Goal: Task Accomplishment & Management: Manage account settings

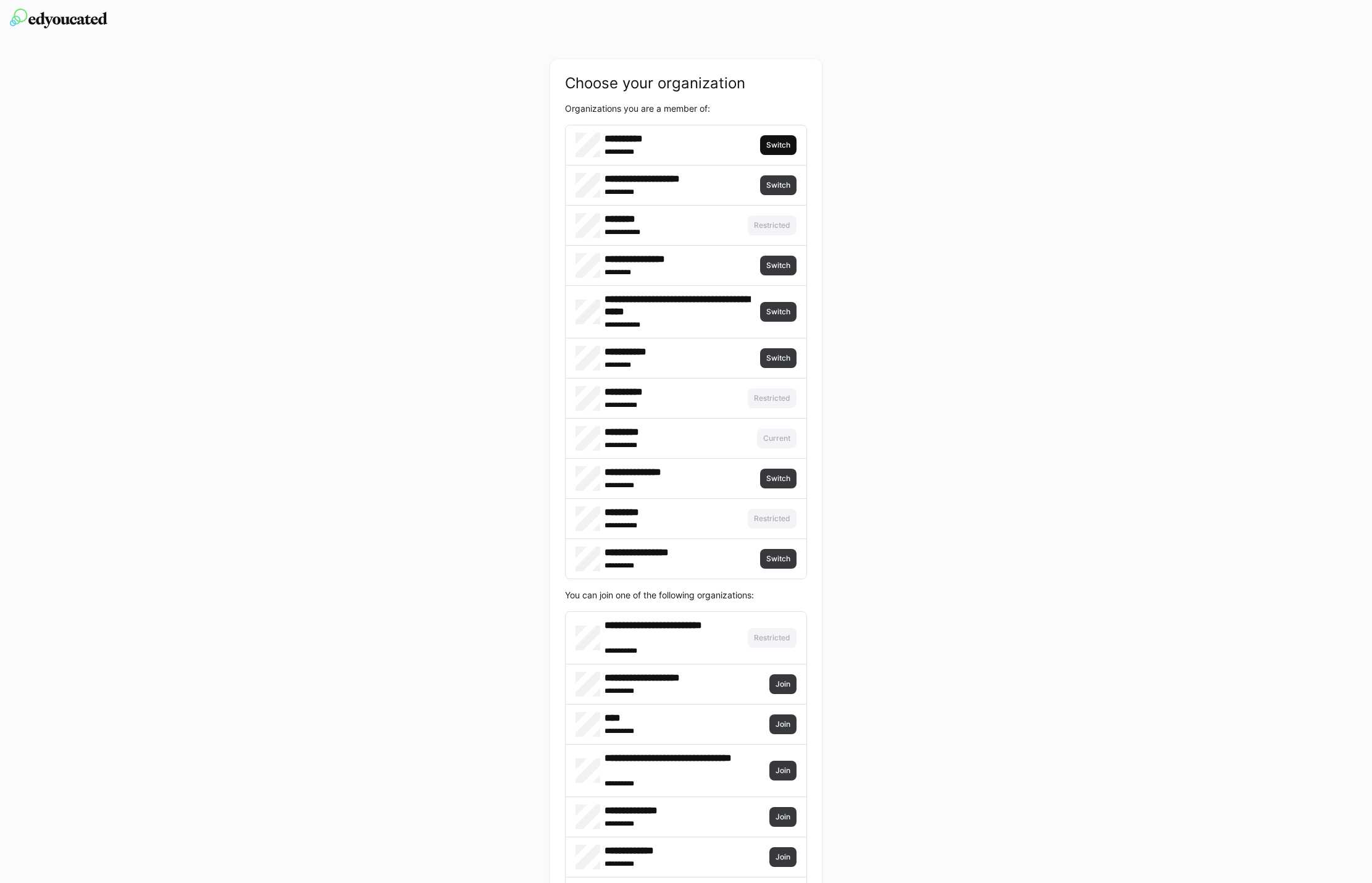
click at [784, 140] on span "Switch" at bounding box center [778, 145] width 26 height 10
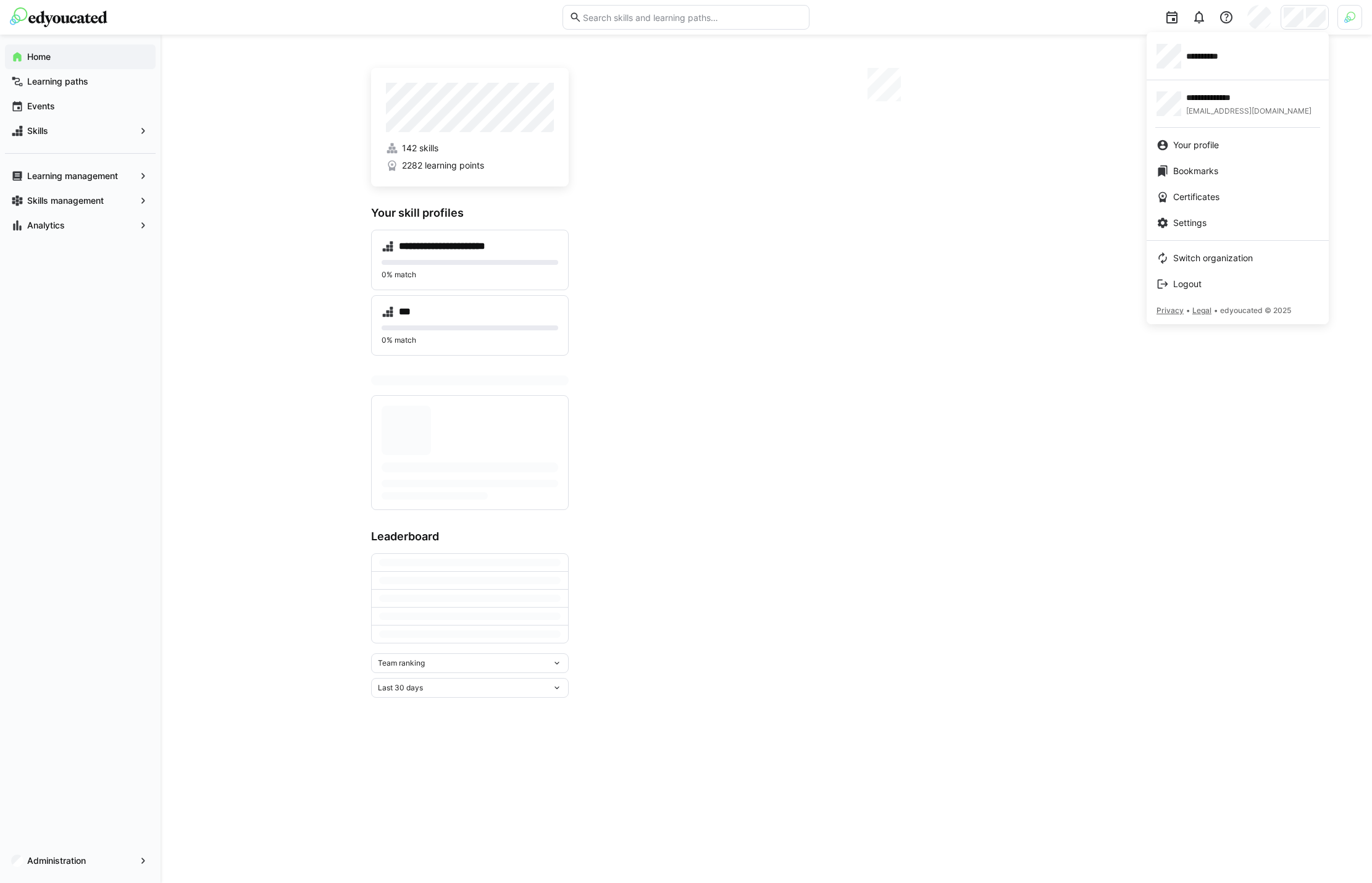
click at [1349, 15] on div at bounding box center [686, 441] width 1372 height 883
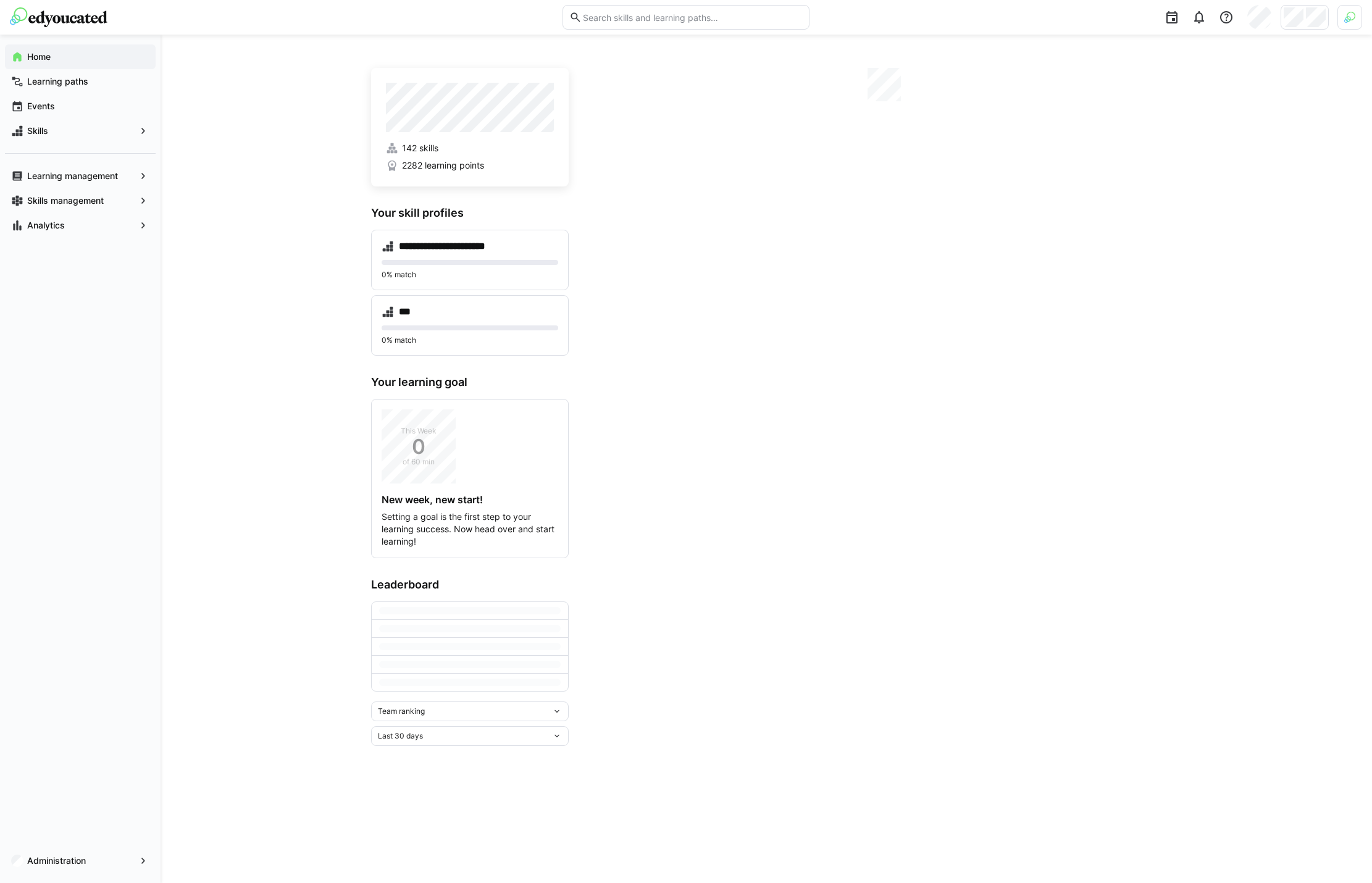
click at [1349, 15] on img at bounding box center [1350, 18] width 11 height 11
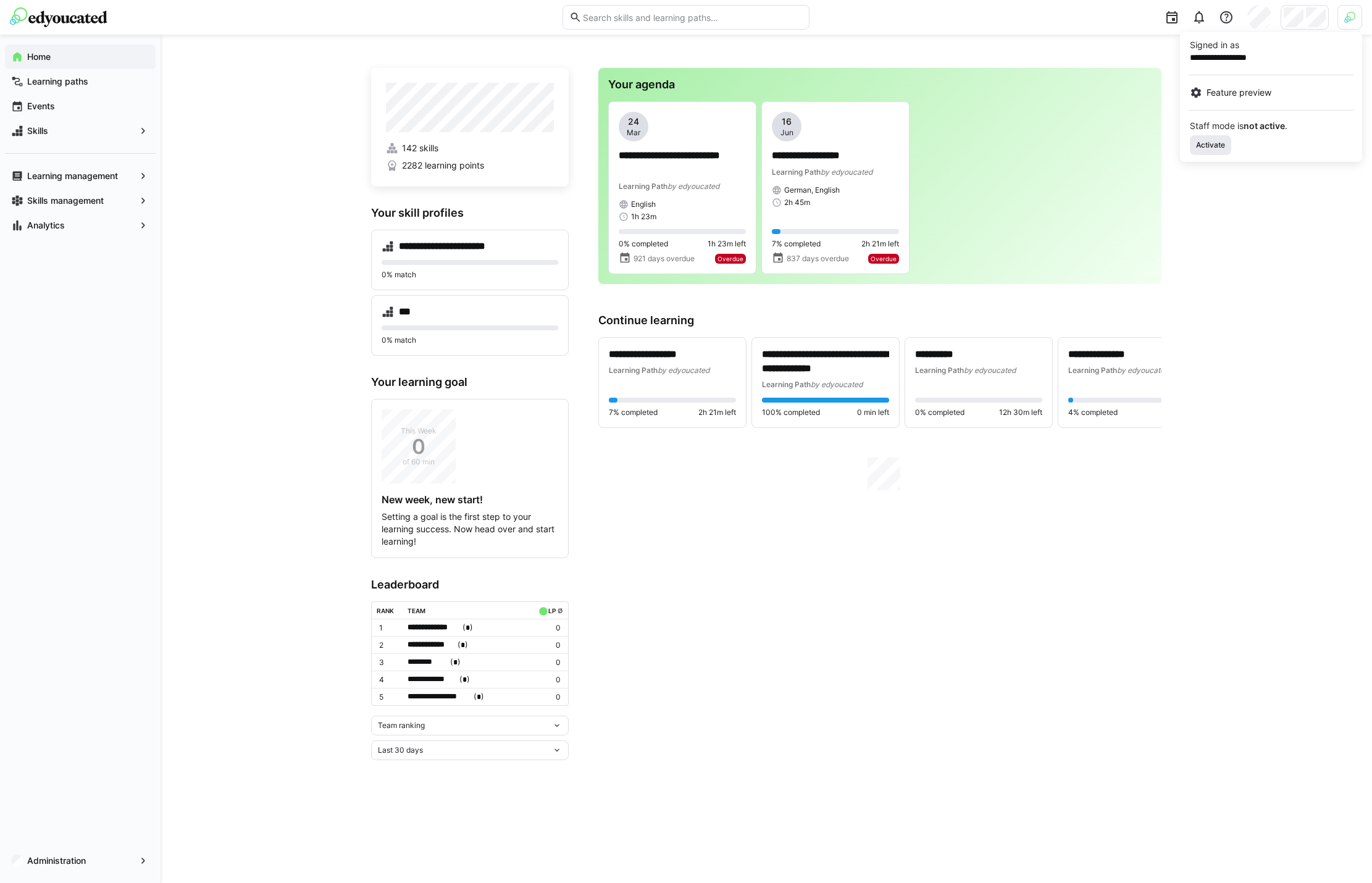
click at [1202, 141] on span "Activate" at bounding box center [1210, 145] width 32 height 10
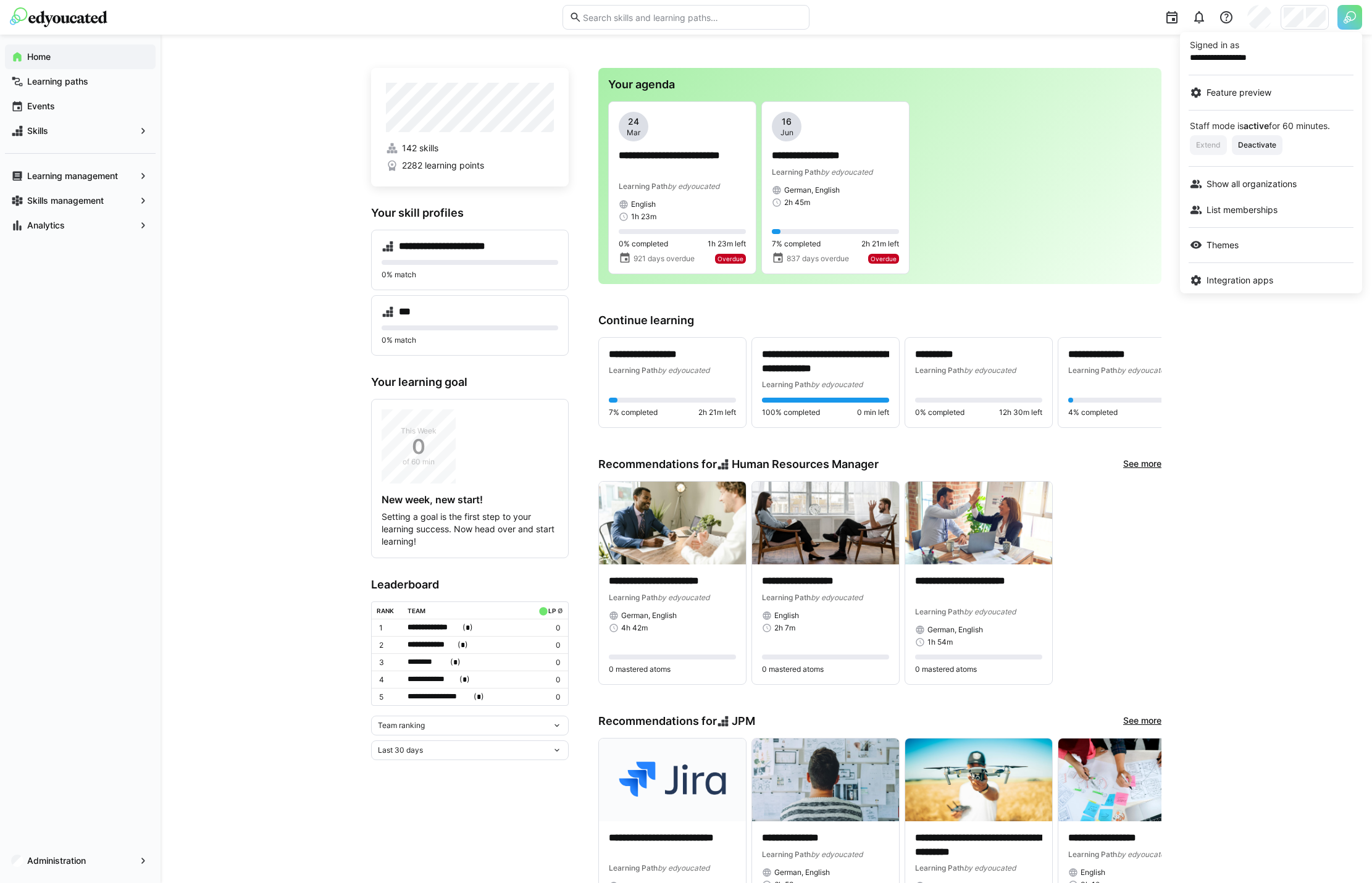
click at [1306, 12] on div at bounding box center [686, 441] width 1372 height 883
click at [1305, 13] on div at bounding box center [1304, 17] width 48 height 25
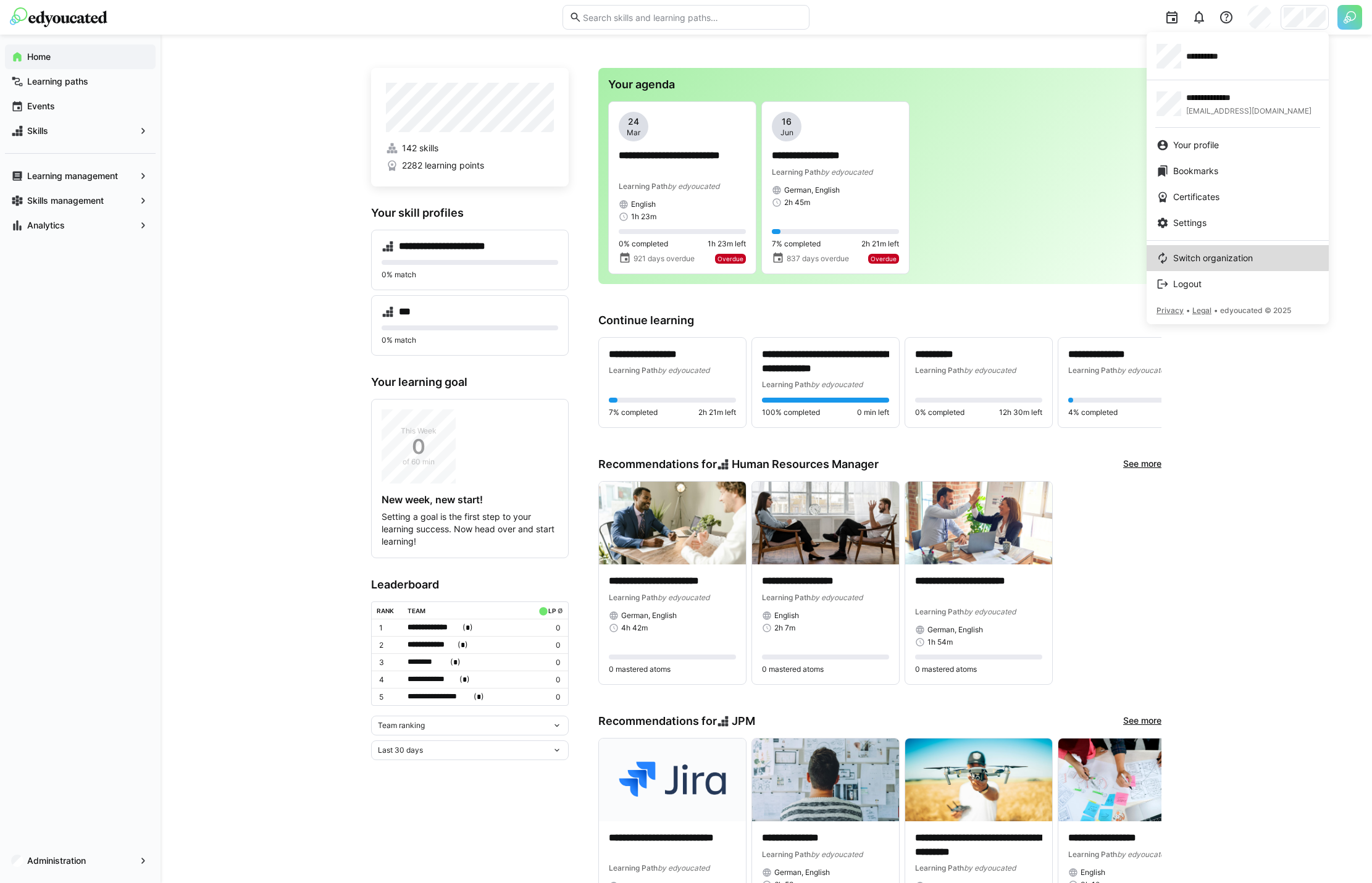
click at [1190, 256] on span "Switch organization" at bounding box center [1213, 258] width 80 height 13
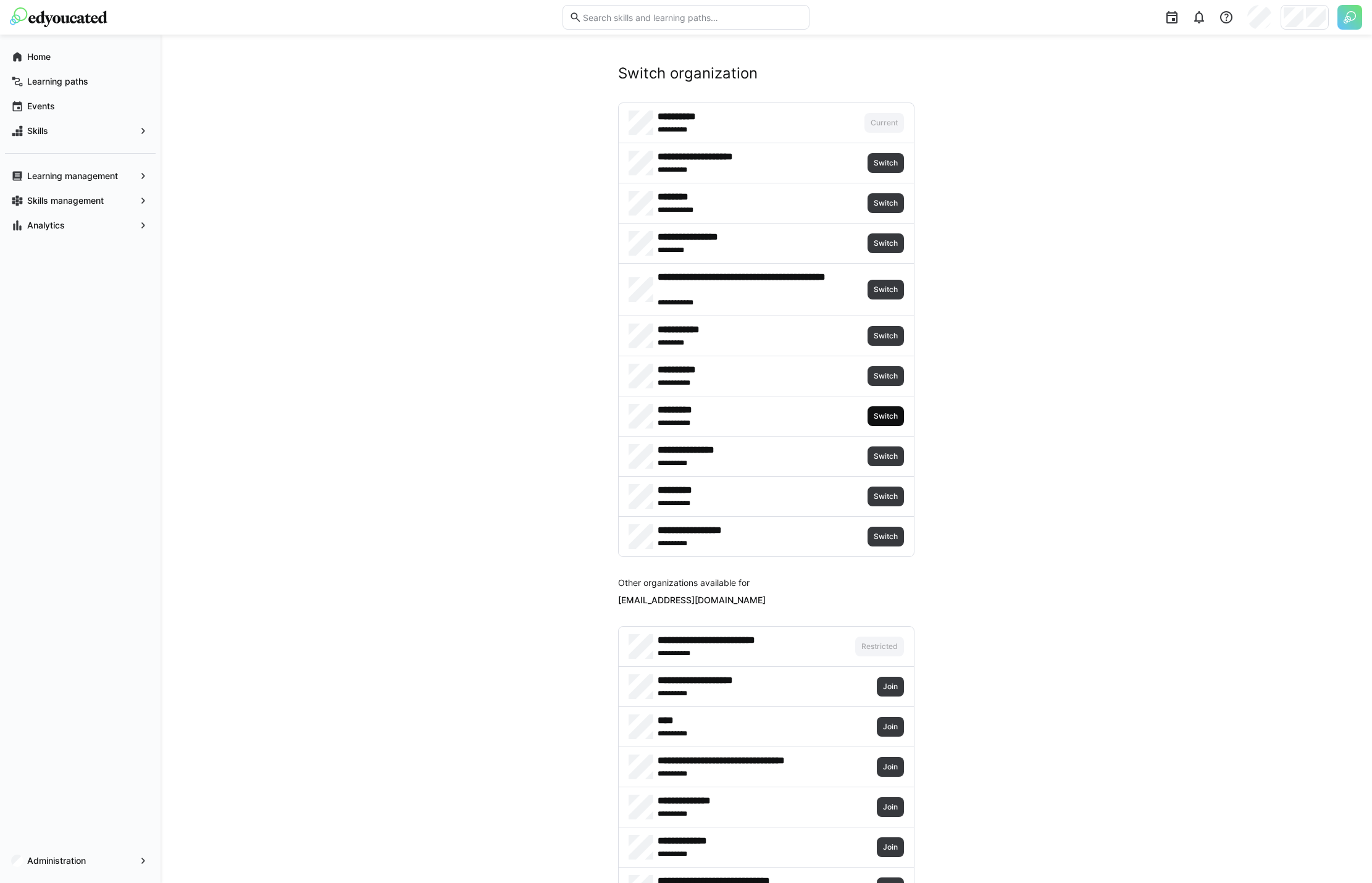
click at [884, 412] on span "Switch" at bounding box center [885, 416] width 26 height 10
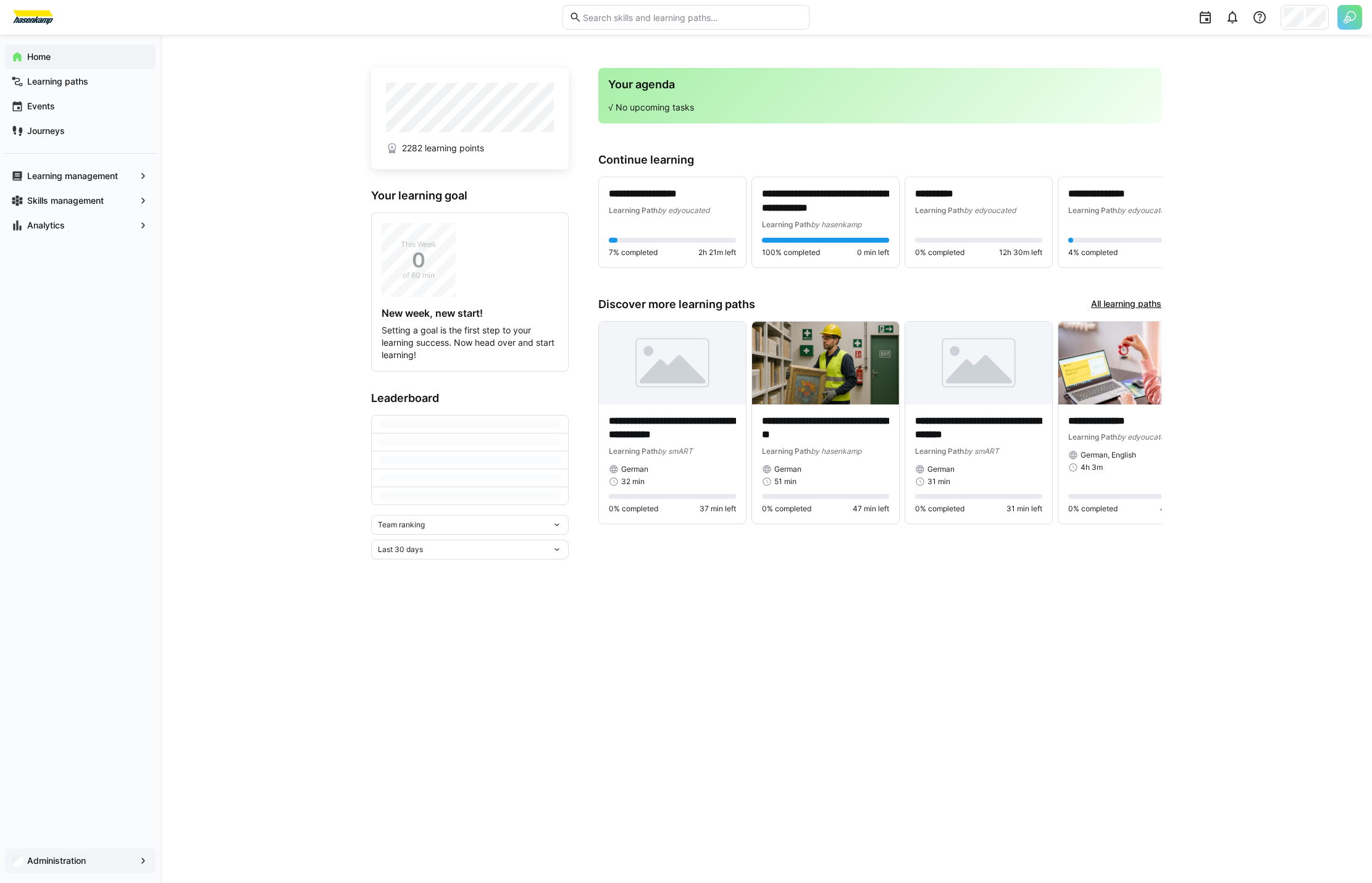
click at [0, 0] on app-navigation-label "Administration" at bounding box center [0, 0] width 0 height 0
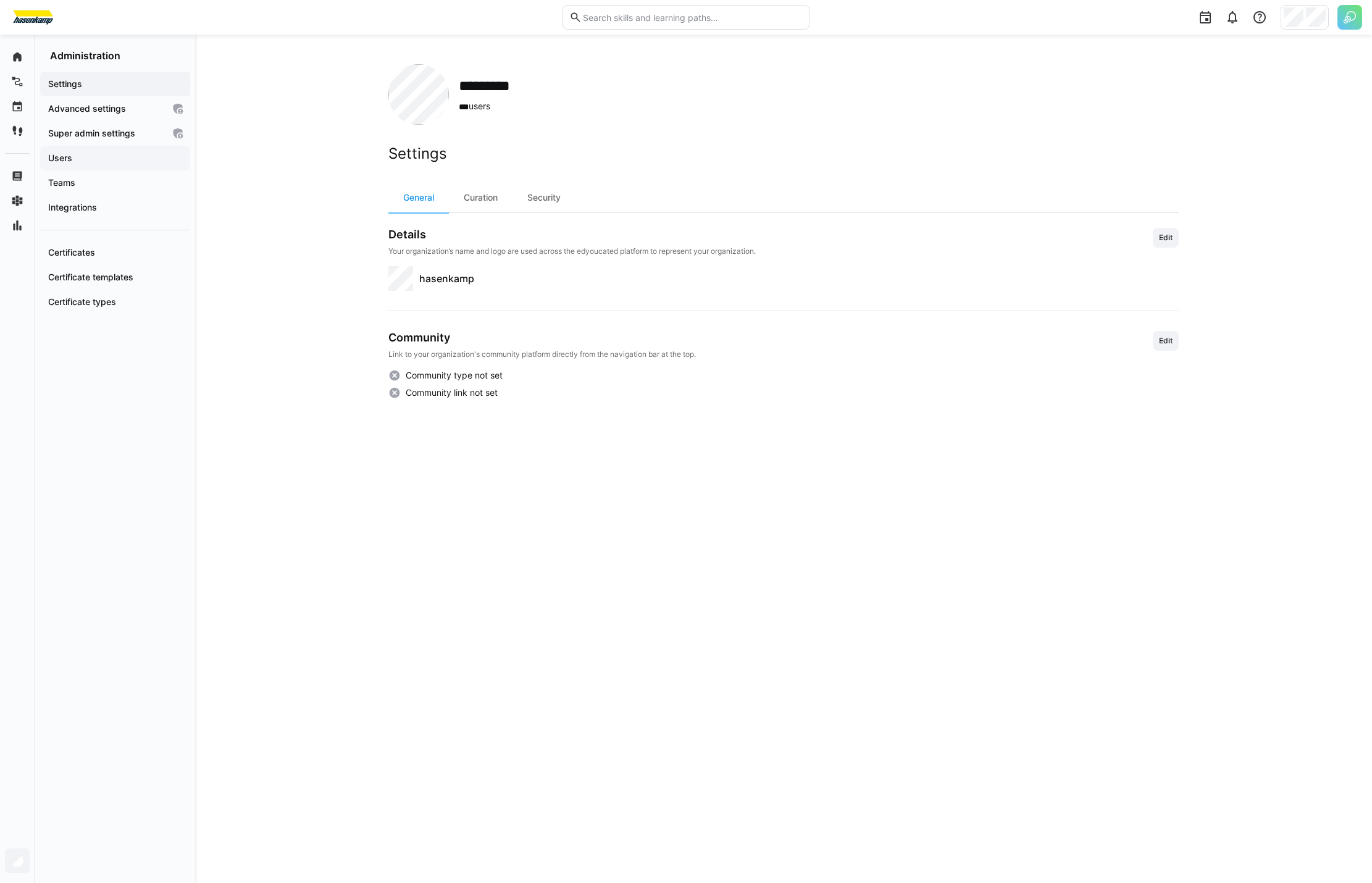
click at [163, 158] on span "Users" at bounding box center [115, 158] width 138 height 13
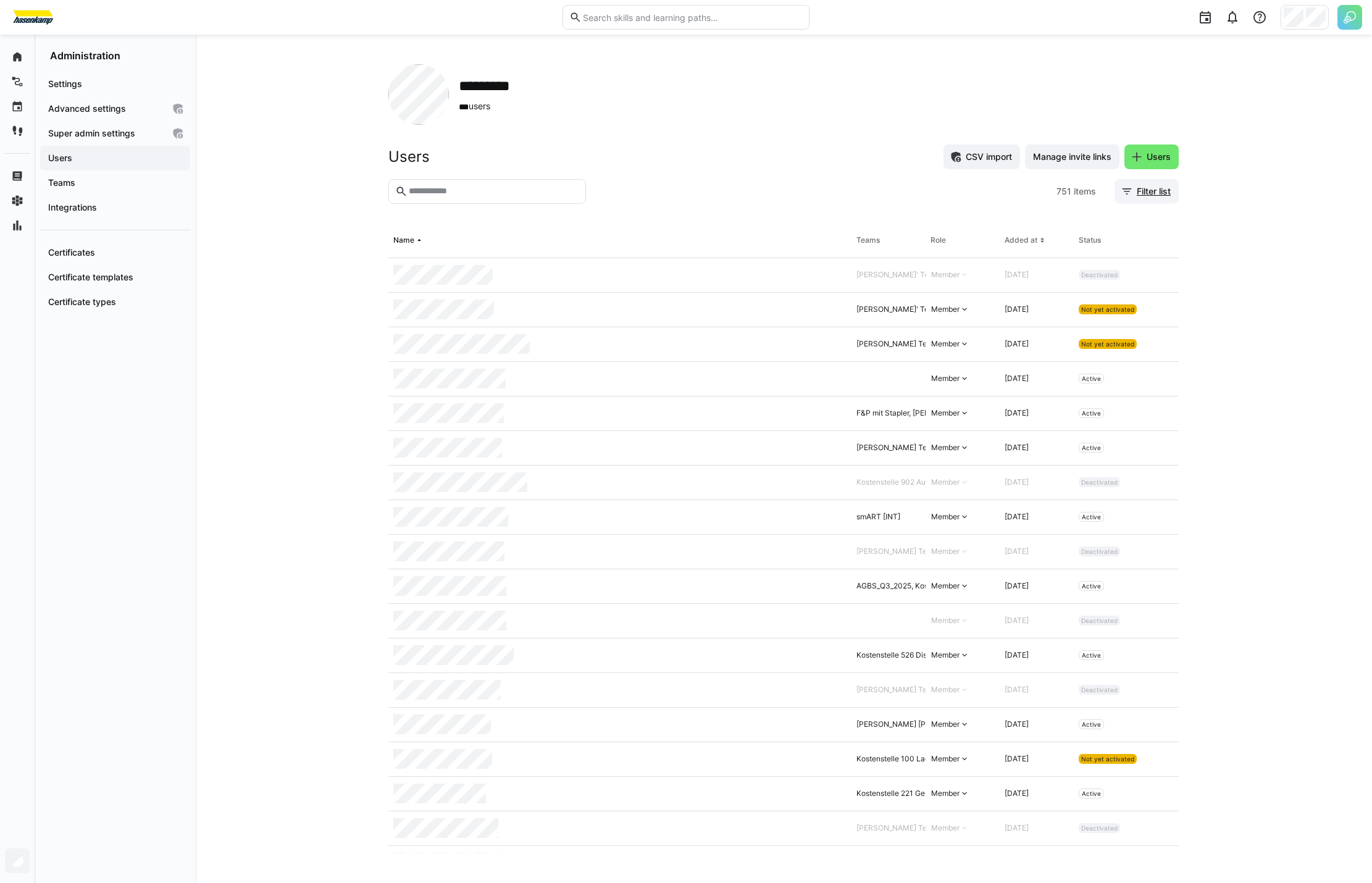
click at [1147, 189] on span "Filter list" at bounding box center [1153, 192] width 37 height 13
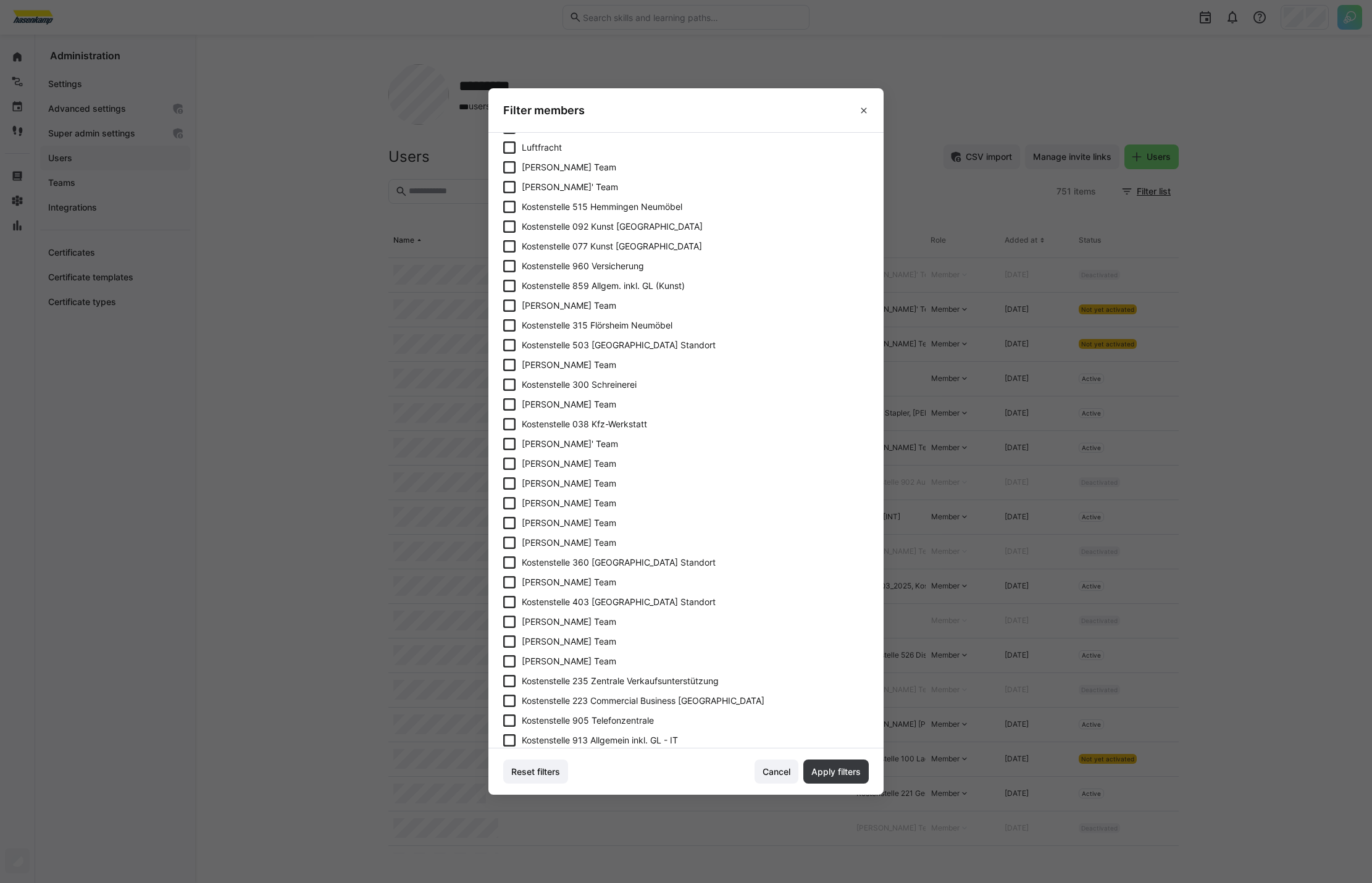
scroll to position [3006, 0]
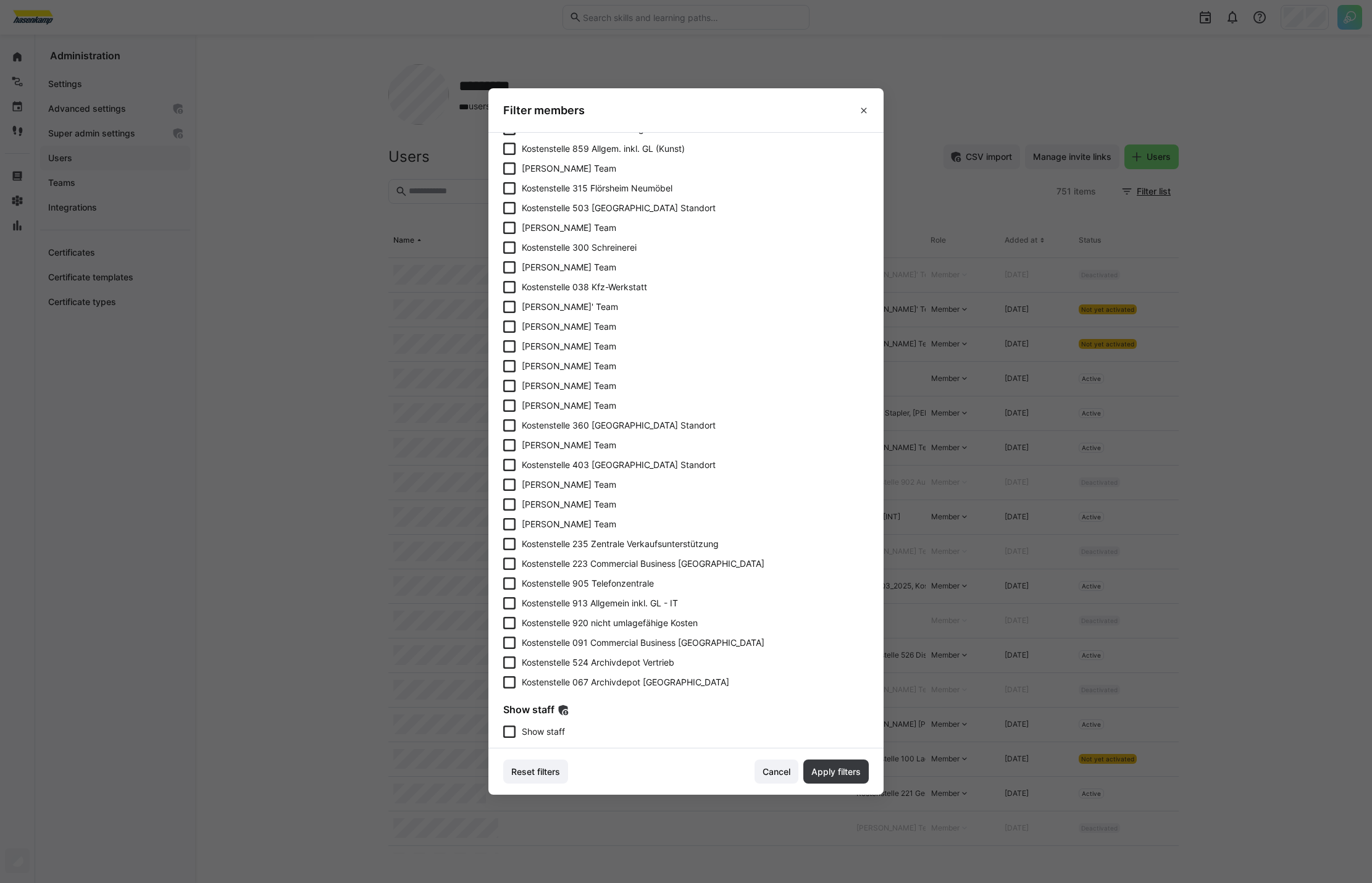
click at [543, 732] on span "Show staff" at bounding box center [543, 732] width 43 height 13
click at [823, 766] on span "Apply filters" at bounding box center [836, 772] width 53 height 13
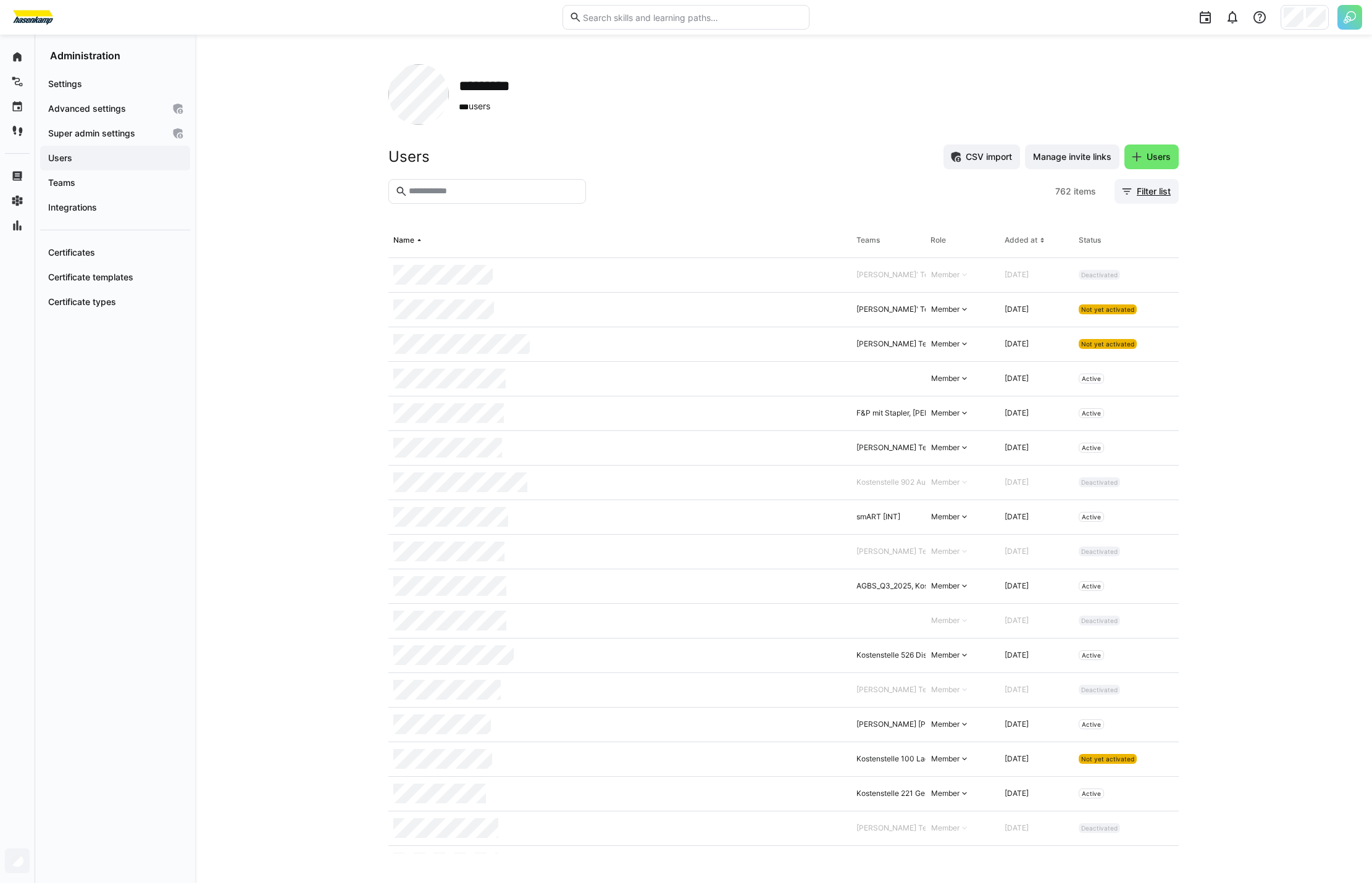
click at [1151, 194] on span "Filter list" at bounding box center [1153, 192] width 37 height 13
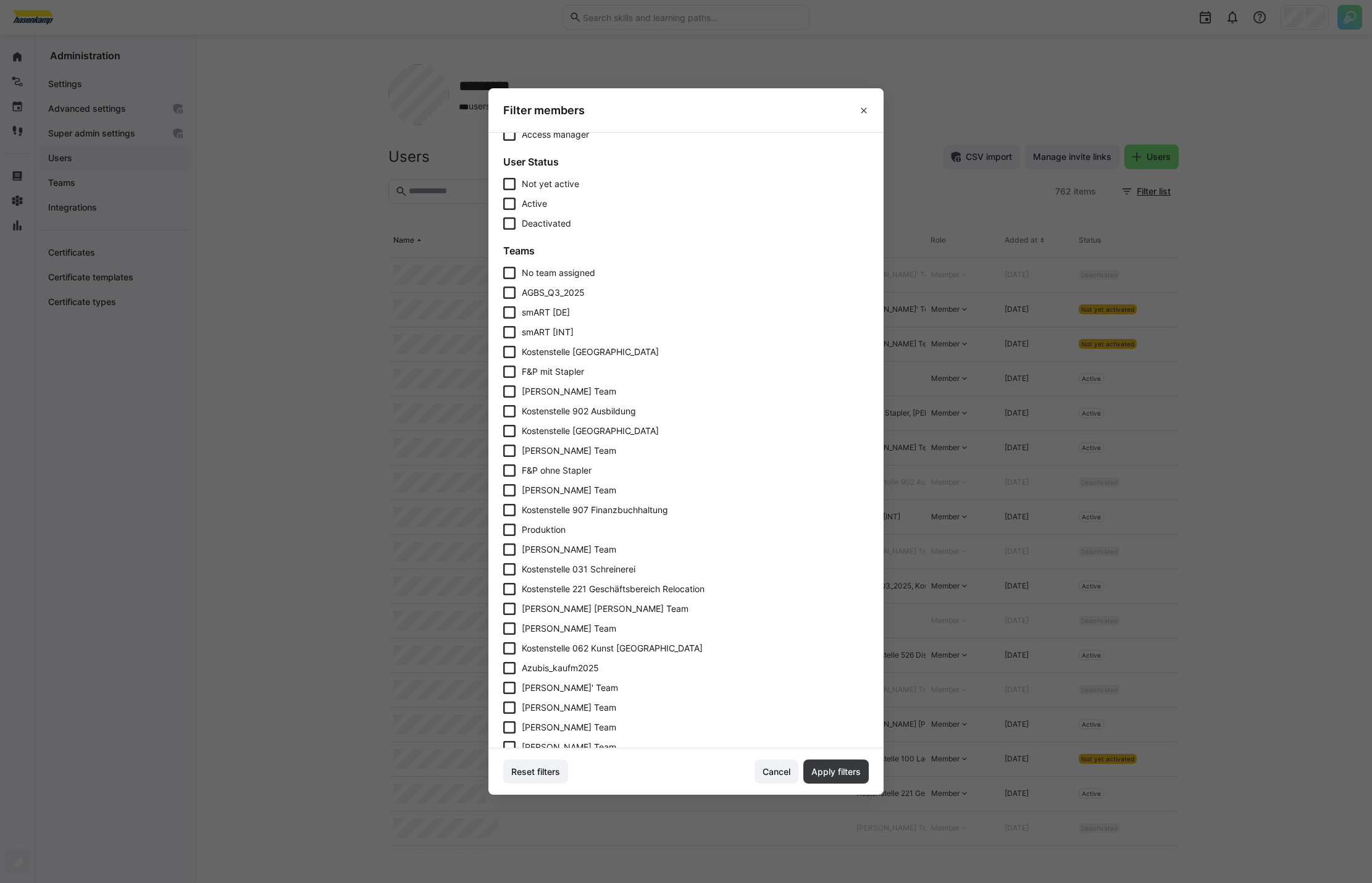
scroll to position [126, 0]
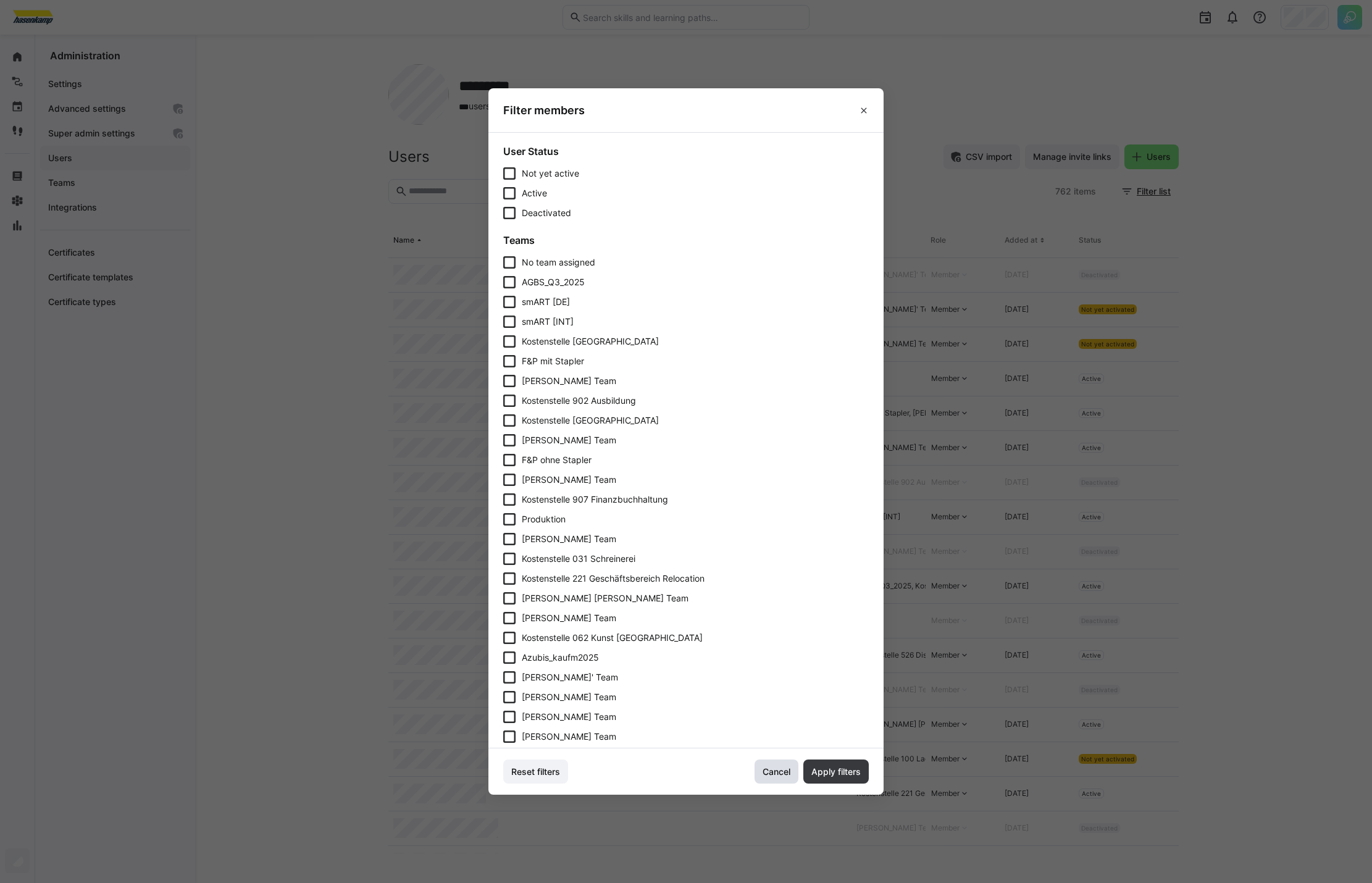
click at [779, 773] on span "Cancel" at bounding box center [776, 772] width 32 height 13
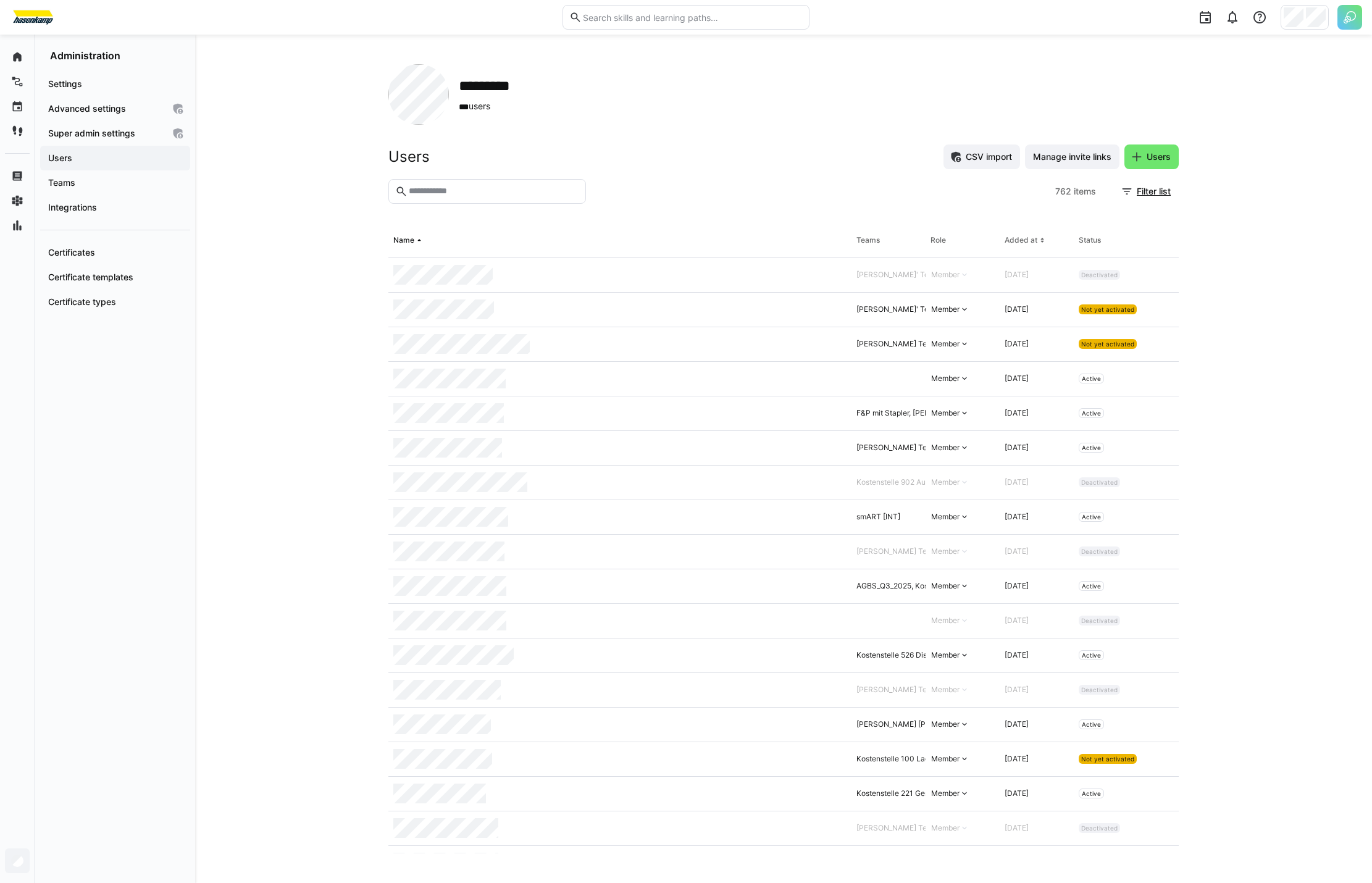
click at [502, 199] on eds-input at bounding box center [487, 191] width 197 height 25
click at [505, 196] on input "text" at bounding box center [494, 191] width 172 height 11
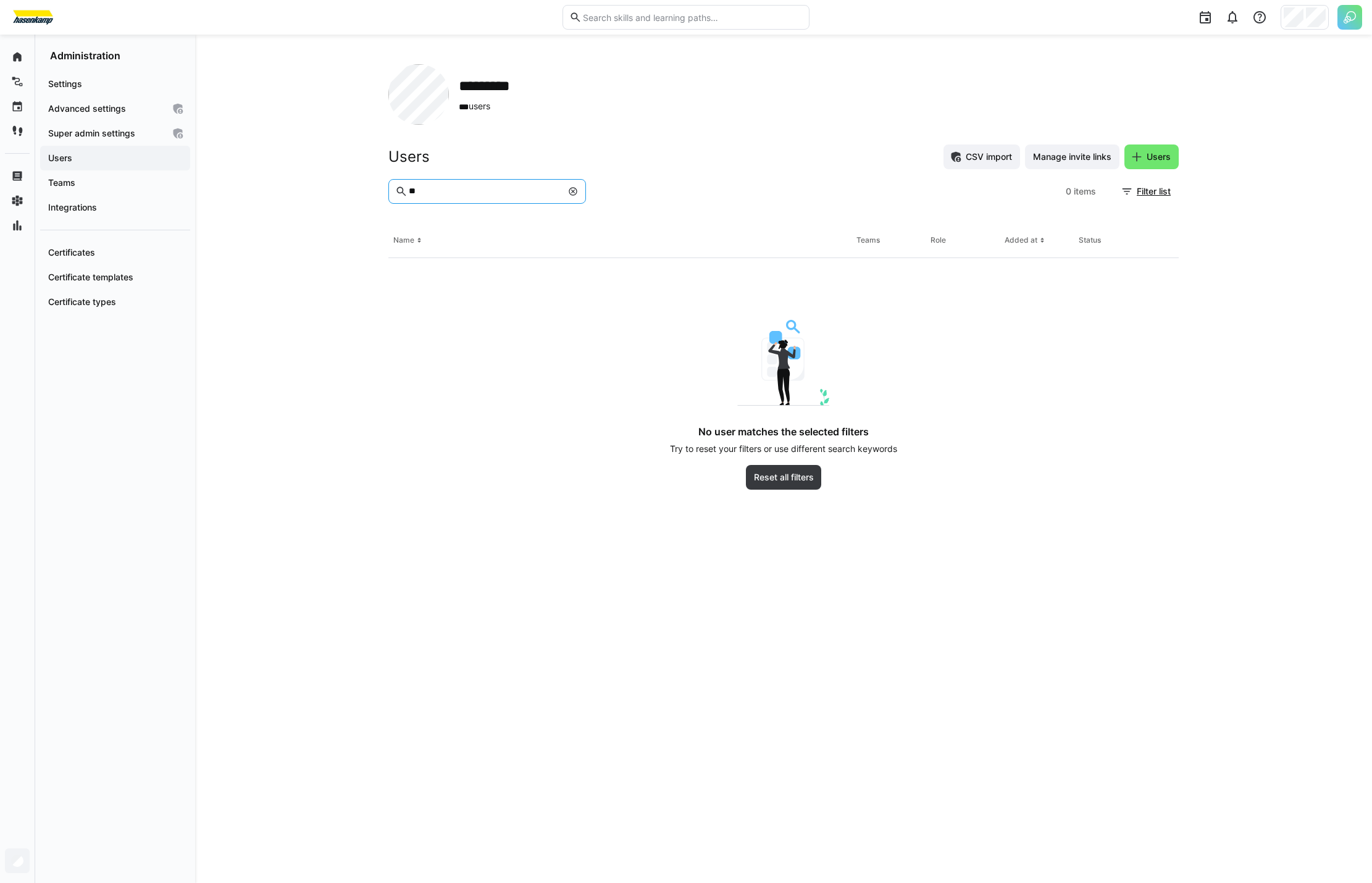
type input "*"
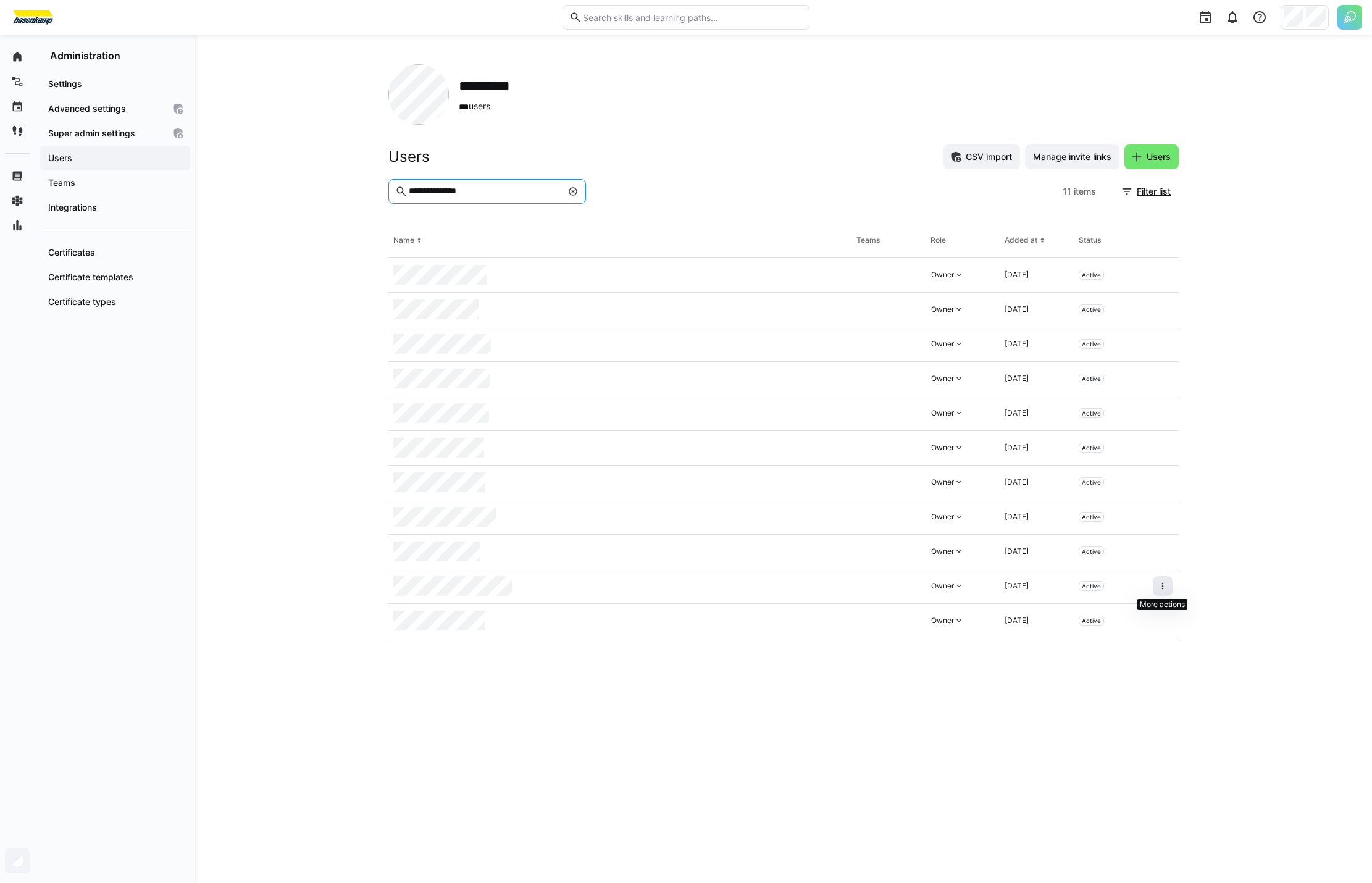
type input "**********"
click at [1164, 584] on eds-icon at bounding box center [1163, 586] width 10 height 10
click at [1137, 643] on div "Remove user from organization" at bounding box center [1109, 639] width 111 height 10
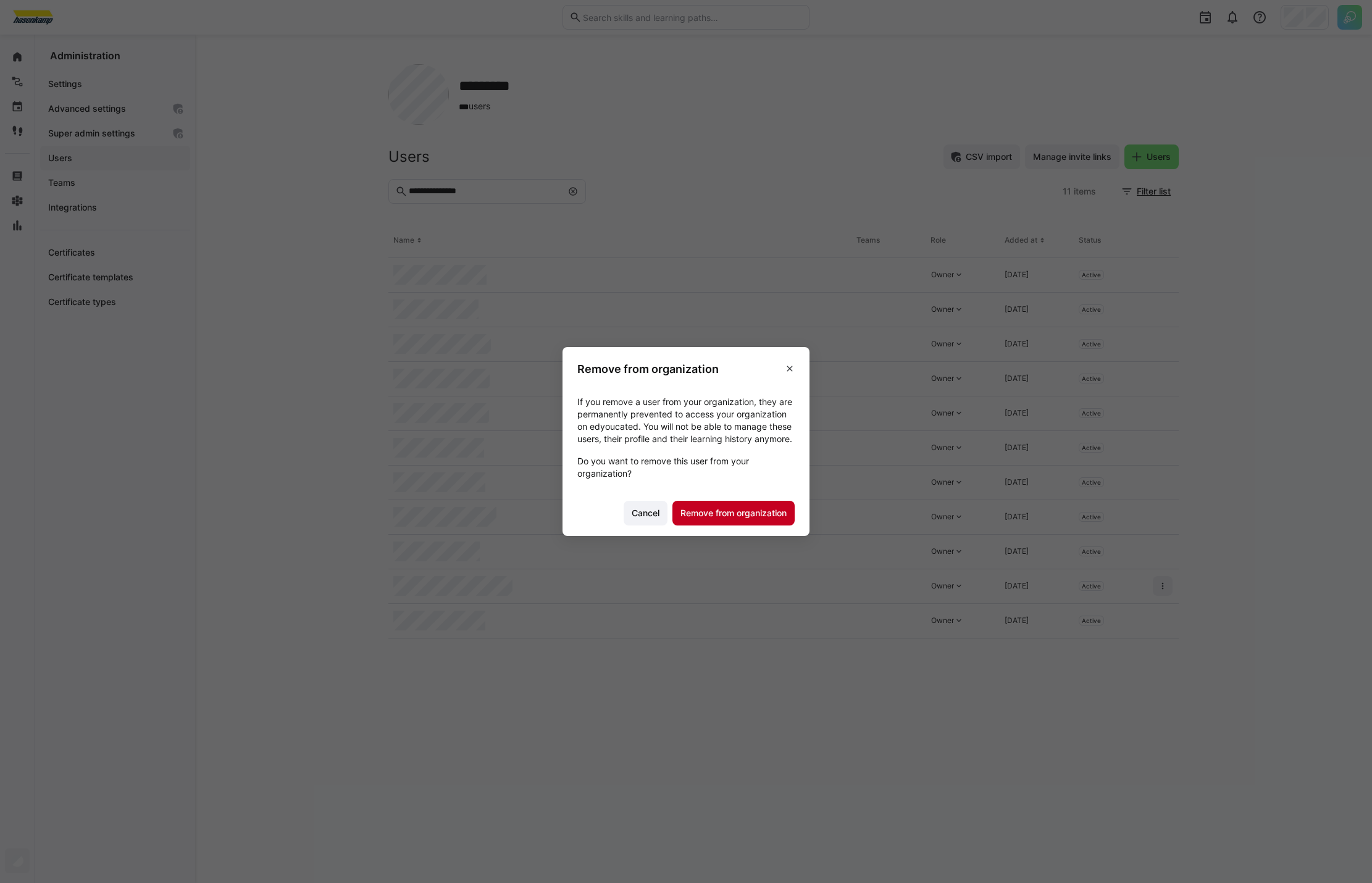
click at [738, 519] on span "Remove from organization" at bounding box center [733, 514] width 110 height 13
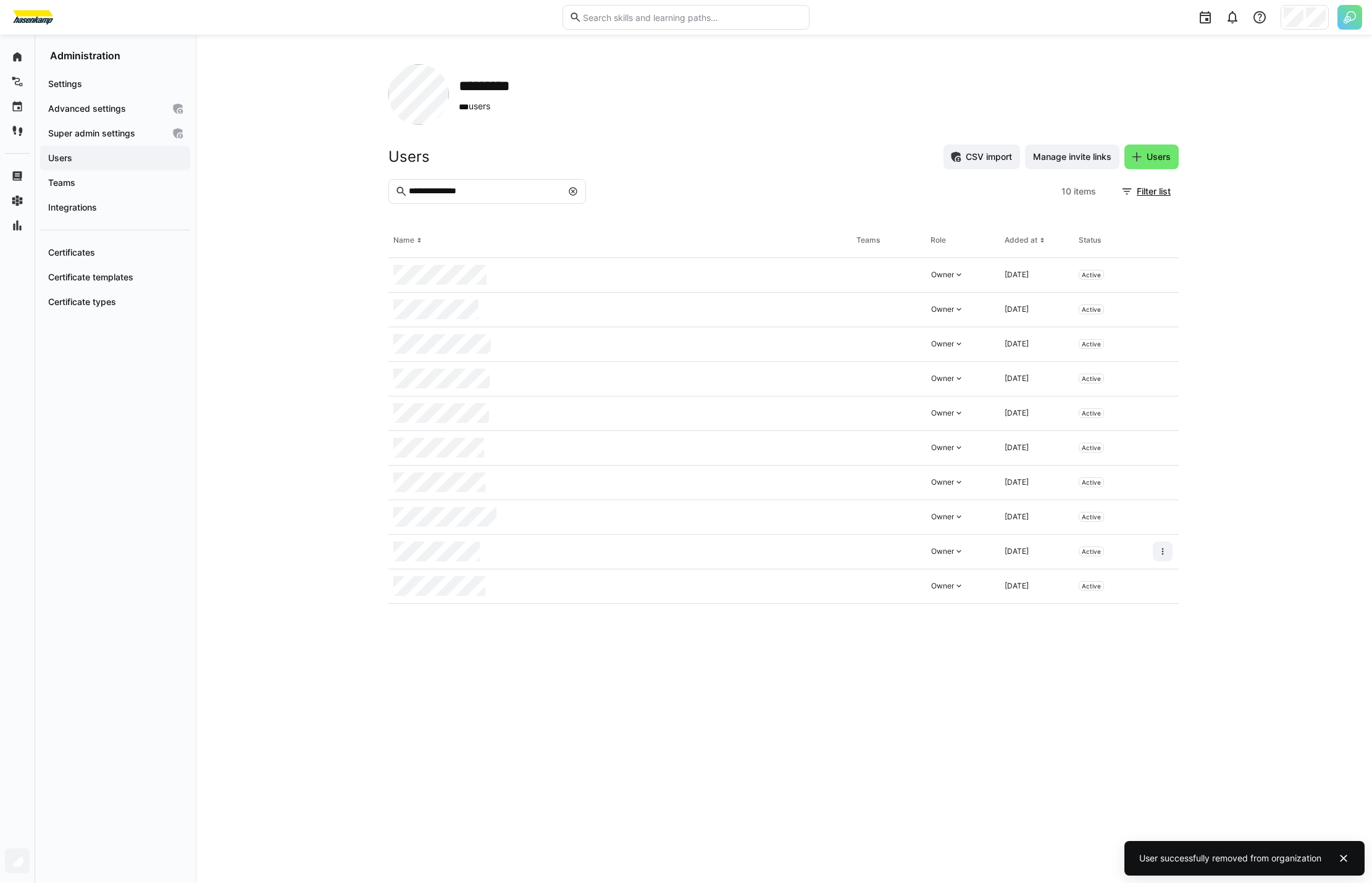
click at [1175, 551] on div at bounding box center [1163, 552] width 31 height 34
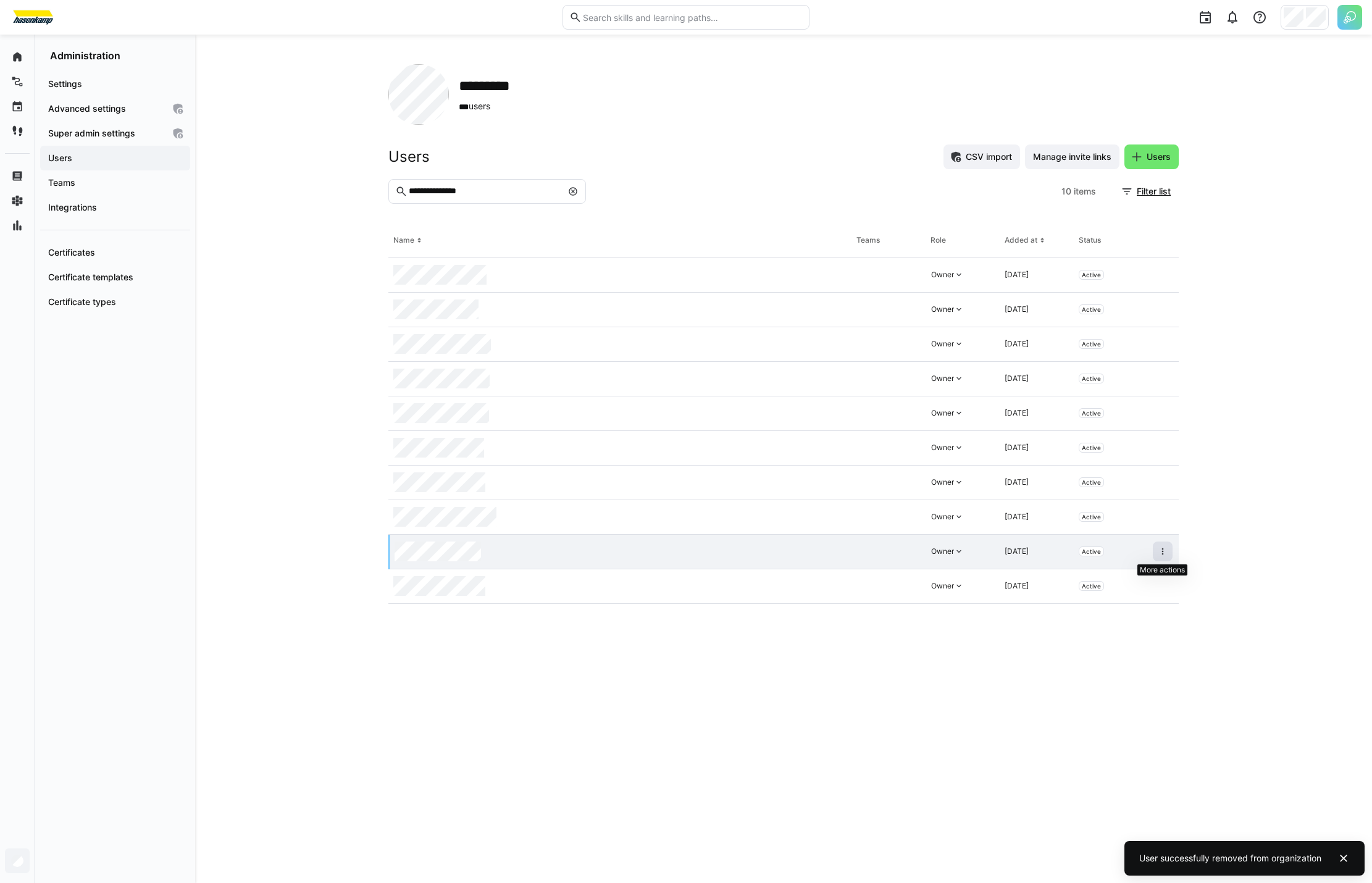
click at [1167, 553] on eds-icon at bounding box center [1163, 551] width 10 height 10
click at [1128, 608] on div "Remove user from organization" at bounding box center [1109, 605] width 111 height 10
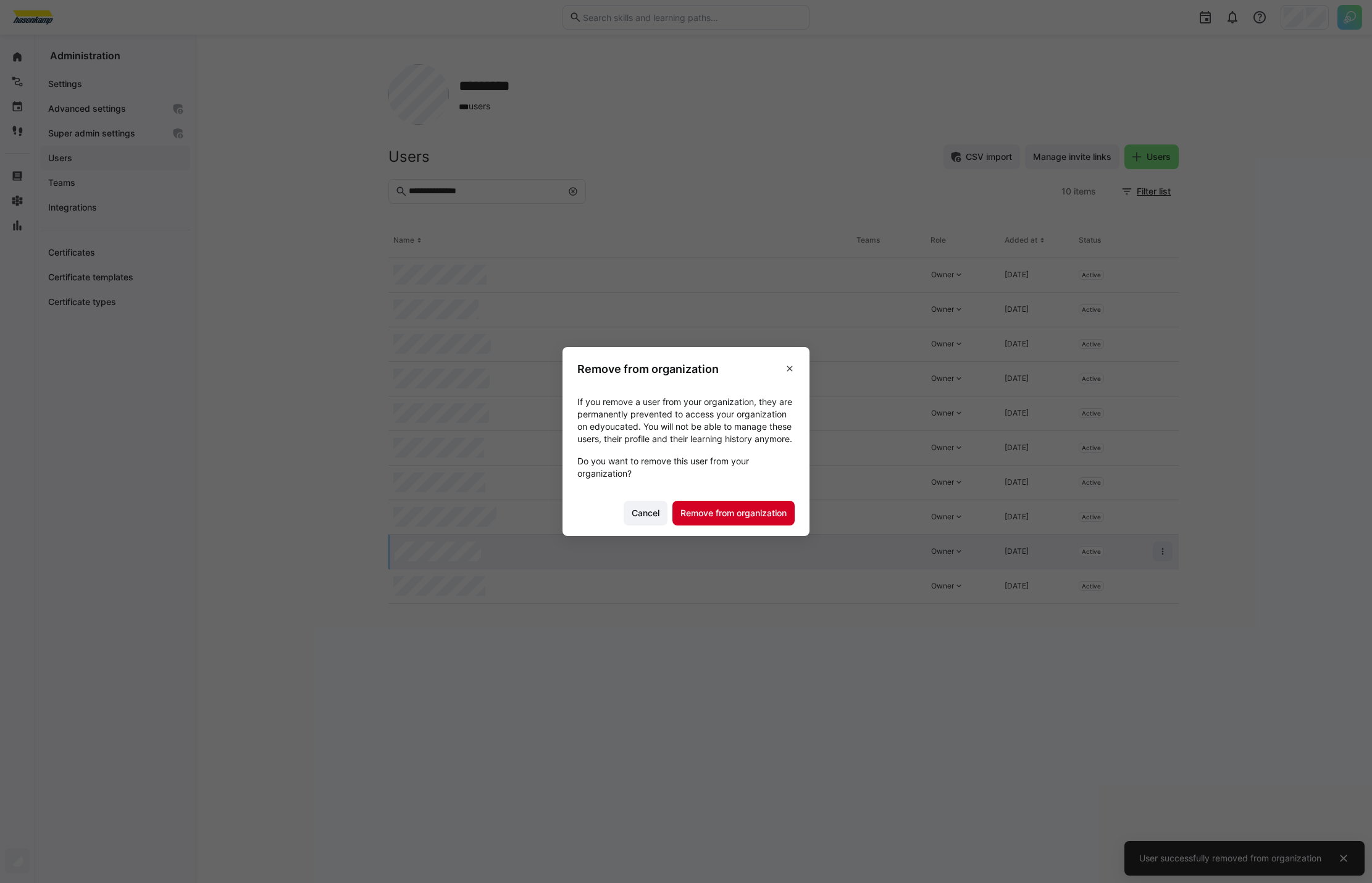
click at [768, 514] on span "Remove from organization" at bounding box center [733, 514] width 110 height 13
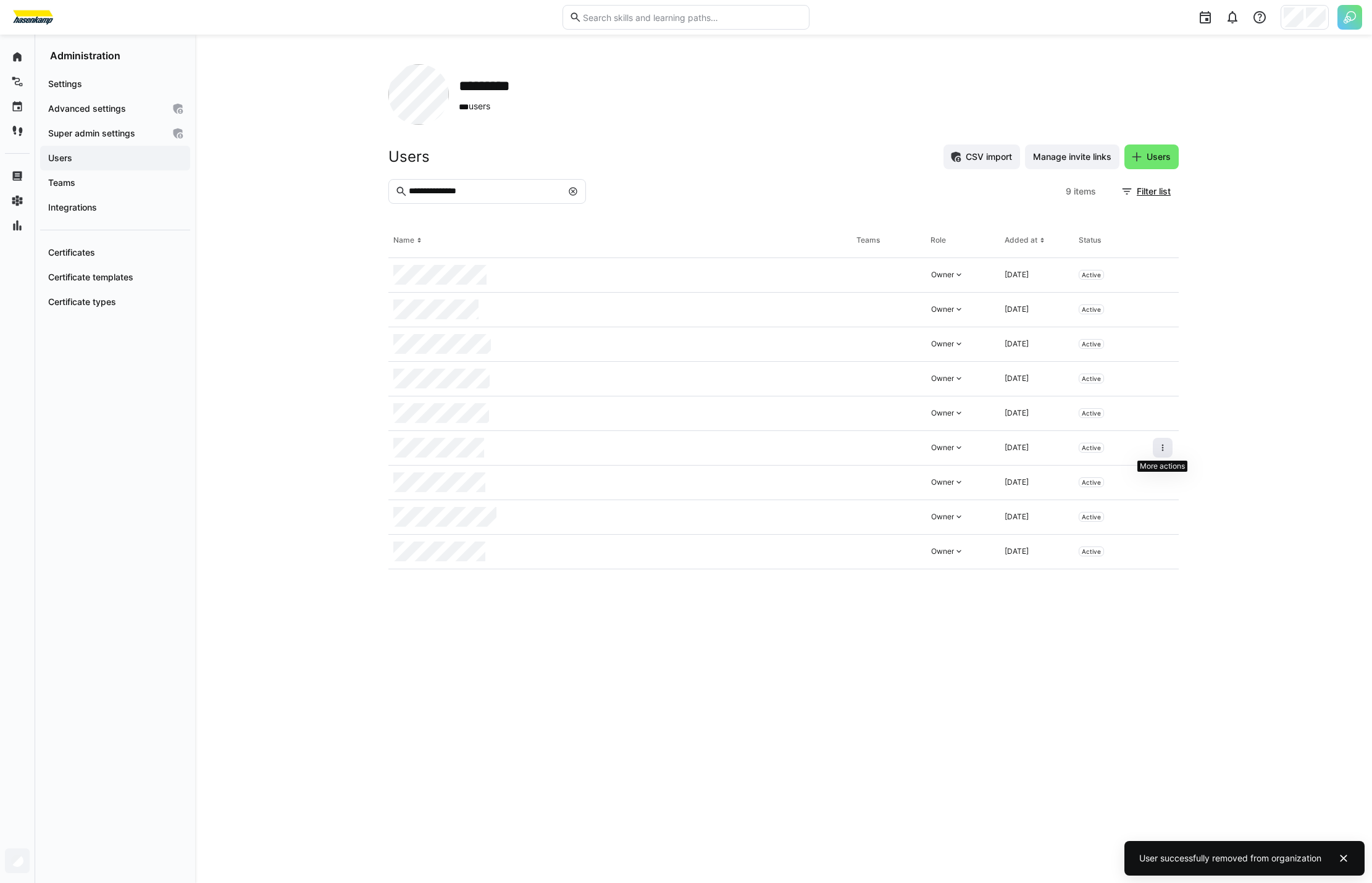
click at [1164, 449] on eds-icon at bounding box center [1163, 447] width 10 height 10
click at [1116, 499] on div "Remove user from organization" at bounding box center [1109, 501] width 111 height 10
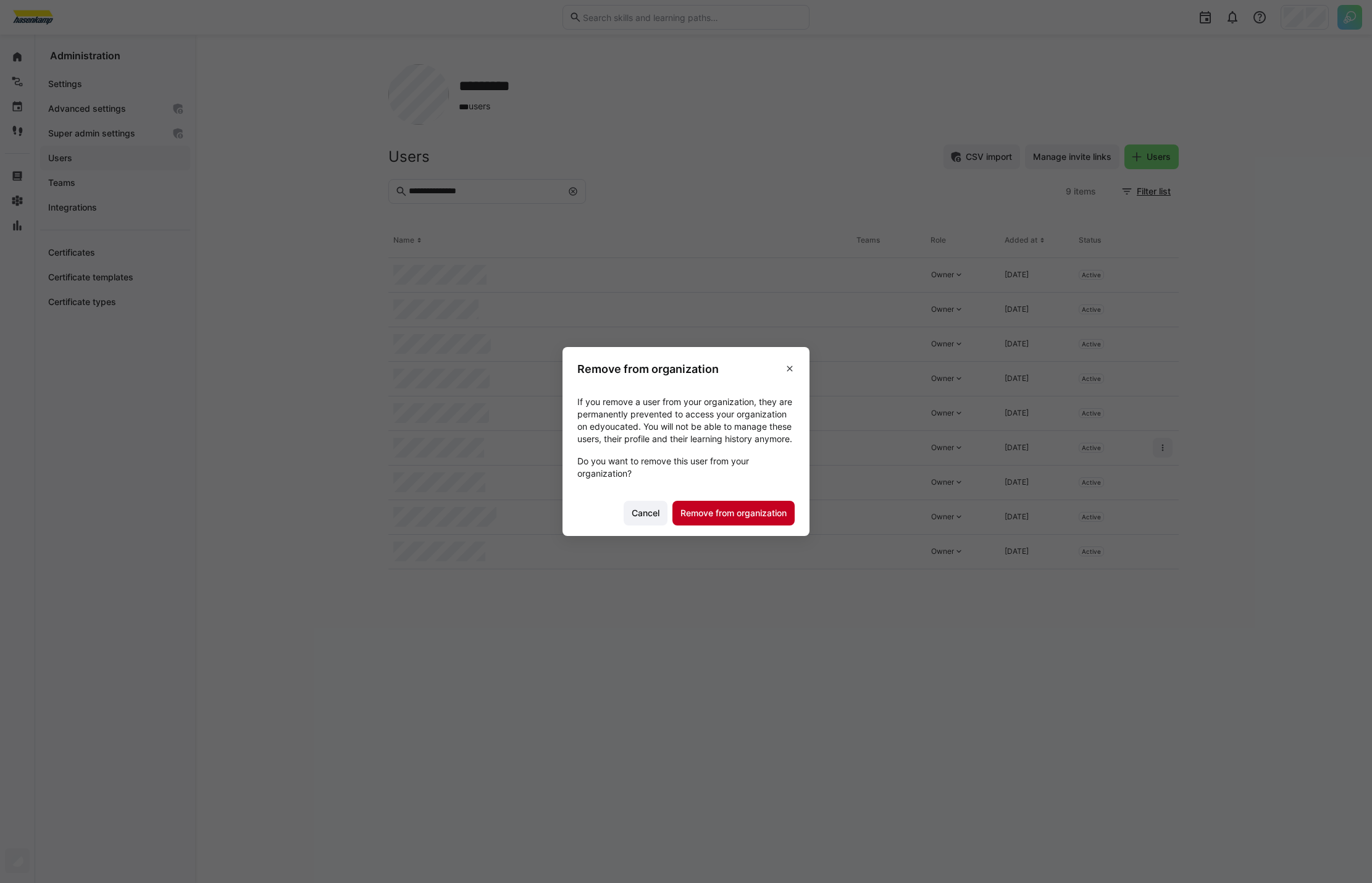
click at [721, 515] on span "Remove from organization" at bounding box center [733, 514] width 110 height 13
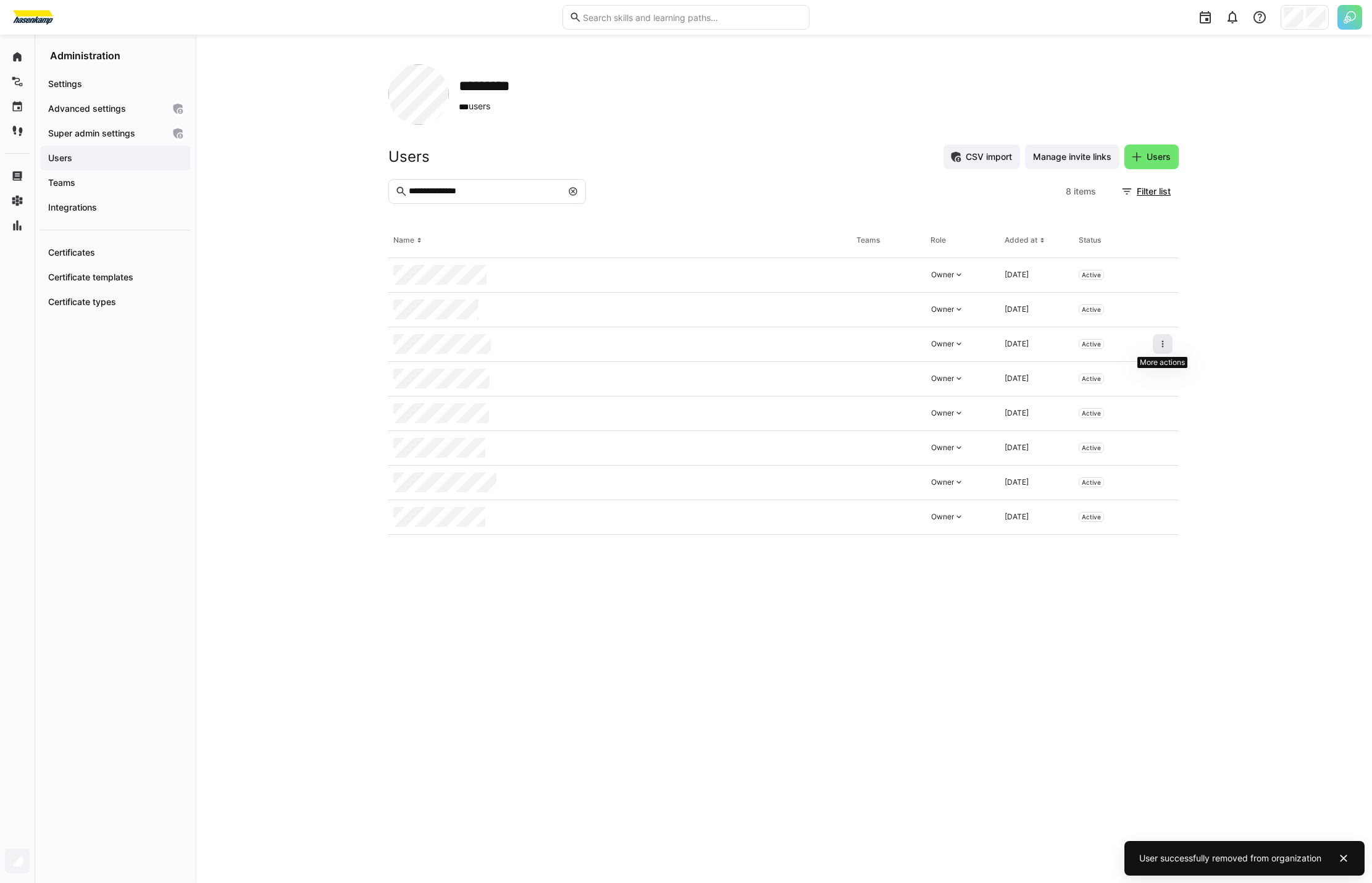
click at [1166, 346] on eds-icon at bounding box center [1163, 344] width 10 height 10
click at [1146, 400] on div "Remove user from organization" at bounding box center [1109, 397] width 111 height 10
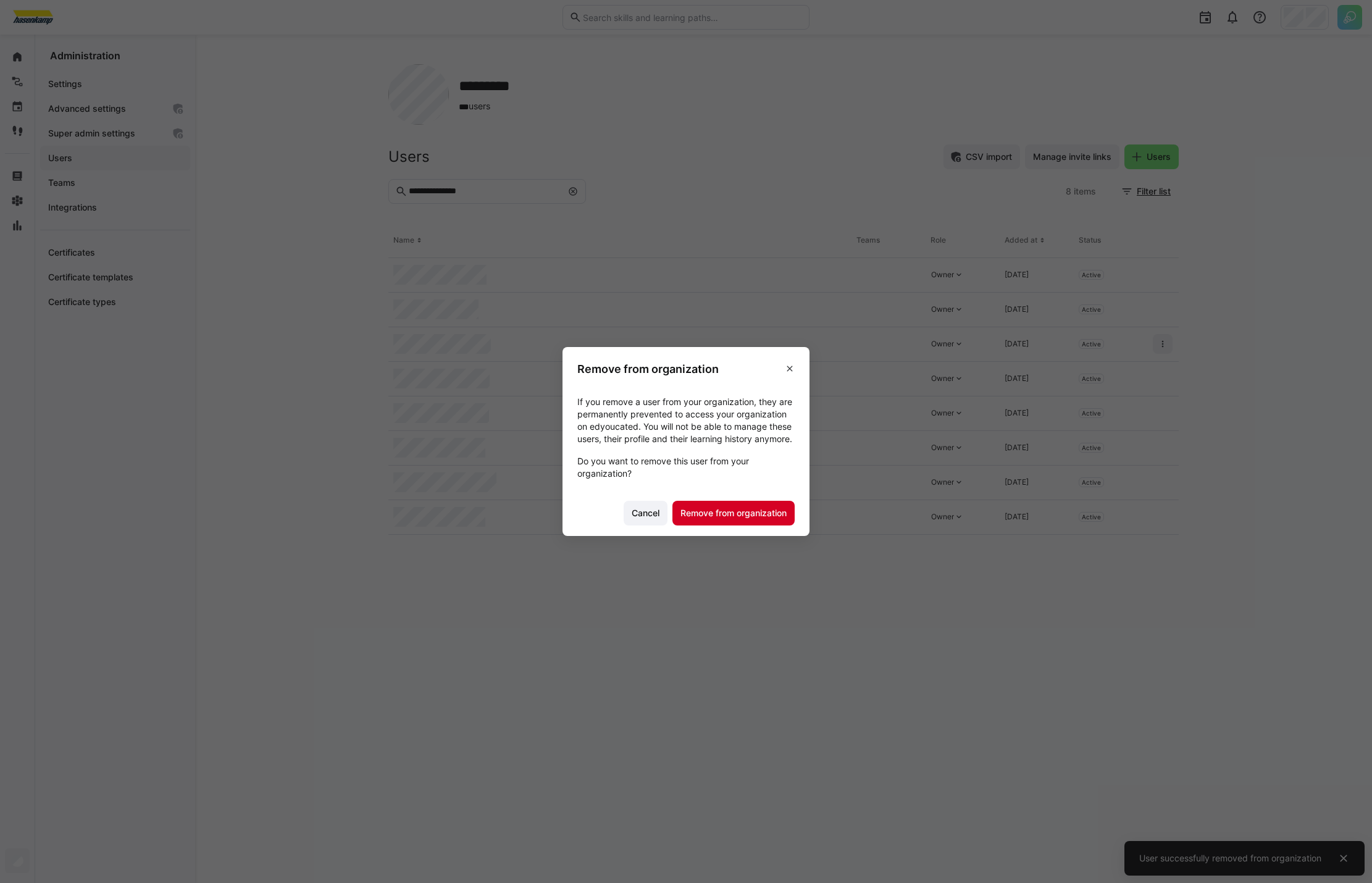
click at [744, 519] on span "Remove from organization" at bounding box center [733, 514] width 110 height 13
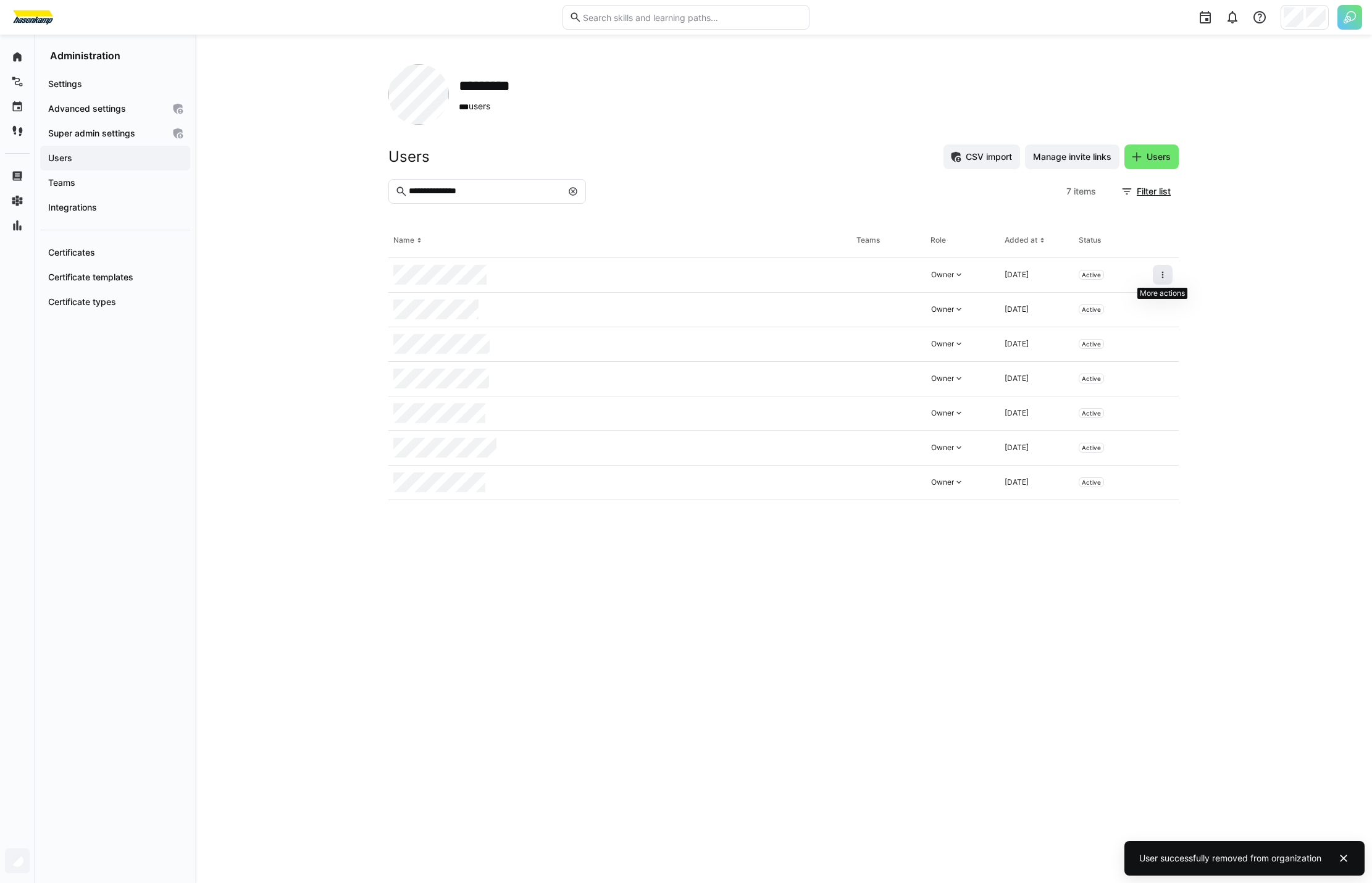
click at [1164, 272] on eds-icon at bounding box center [1163, 275] width 10 height 10
click at [1109, 332] on div "Remove user from organization" at bounding box center [1109, 328] width 111 height 10
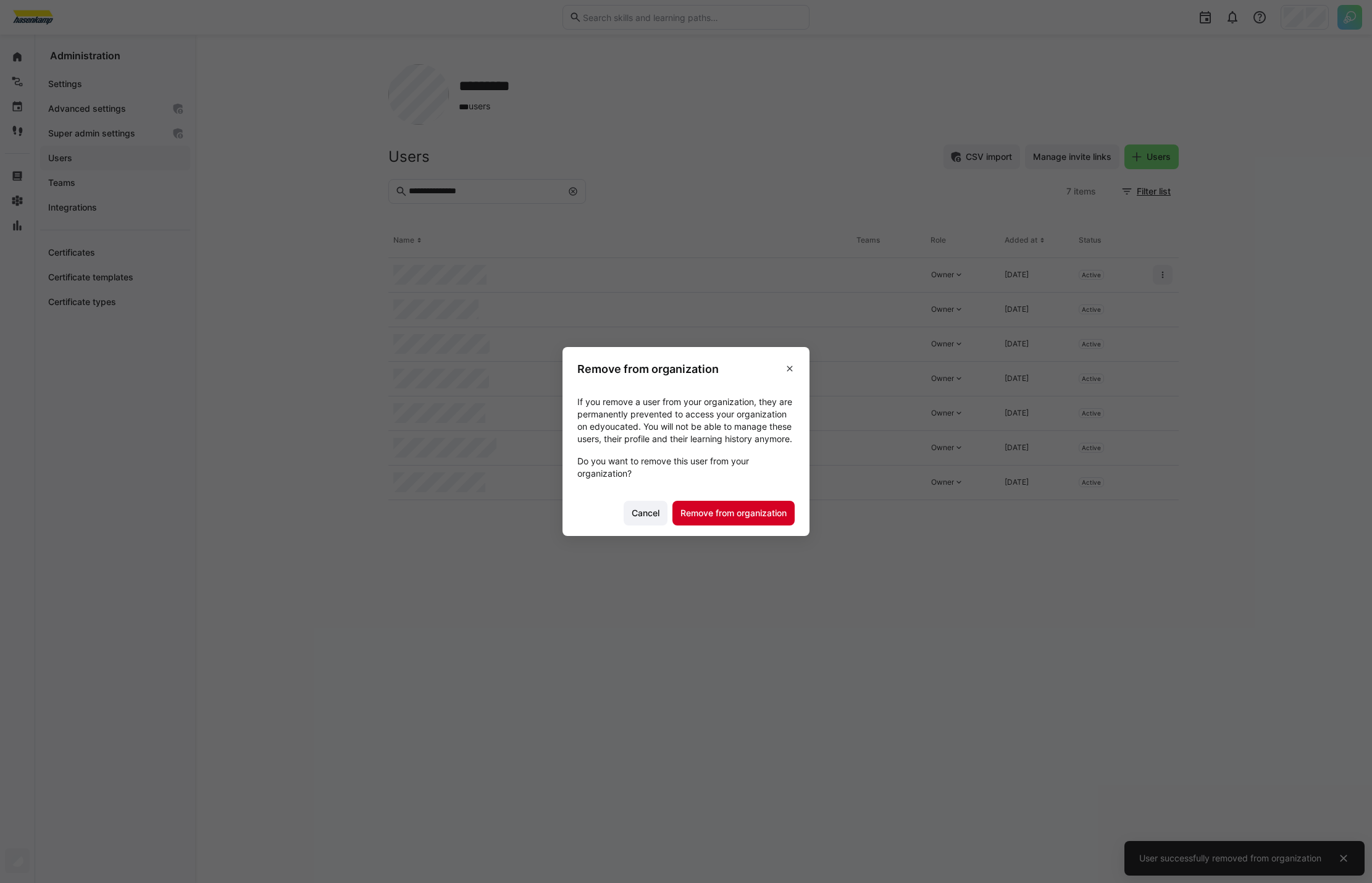
click at [746, 519] on span "Remove from organization" at bounding box center [733, 514] width 110 height 13
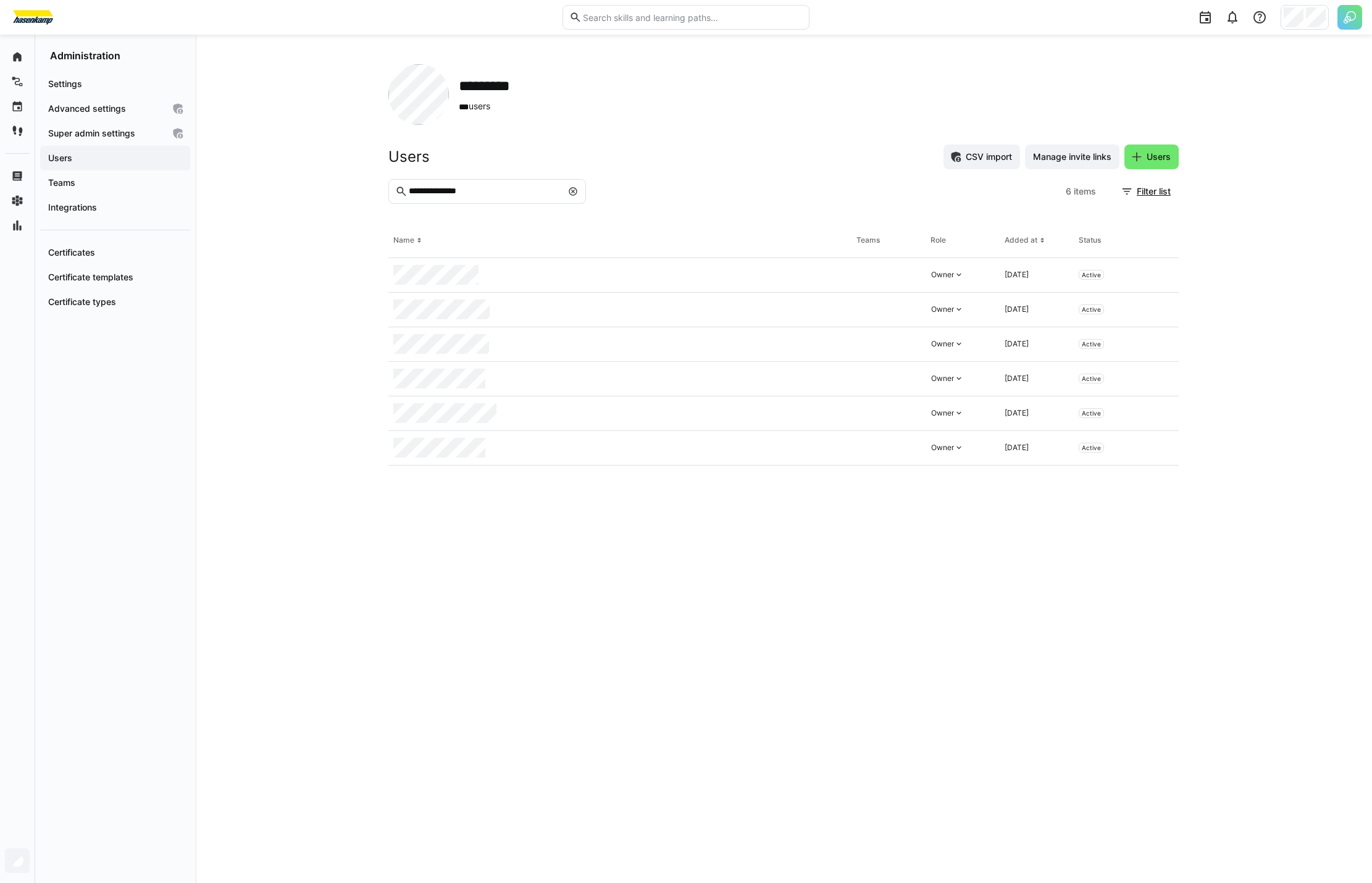
click at [577, 191] on eds-icon at bounding box center [573, 191] width 10 height 10
click at [131, 158] on span "Users" at bounding box center [115, 158] width 138 height 13
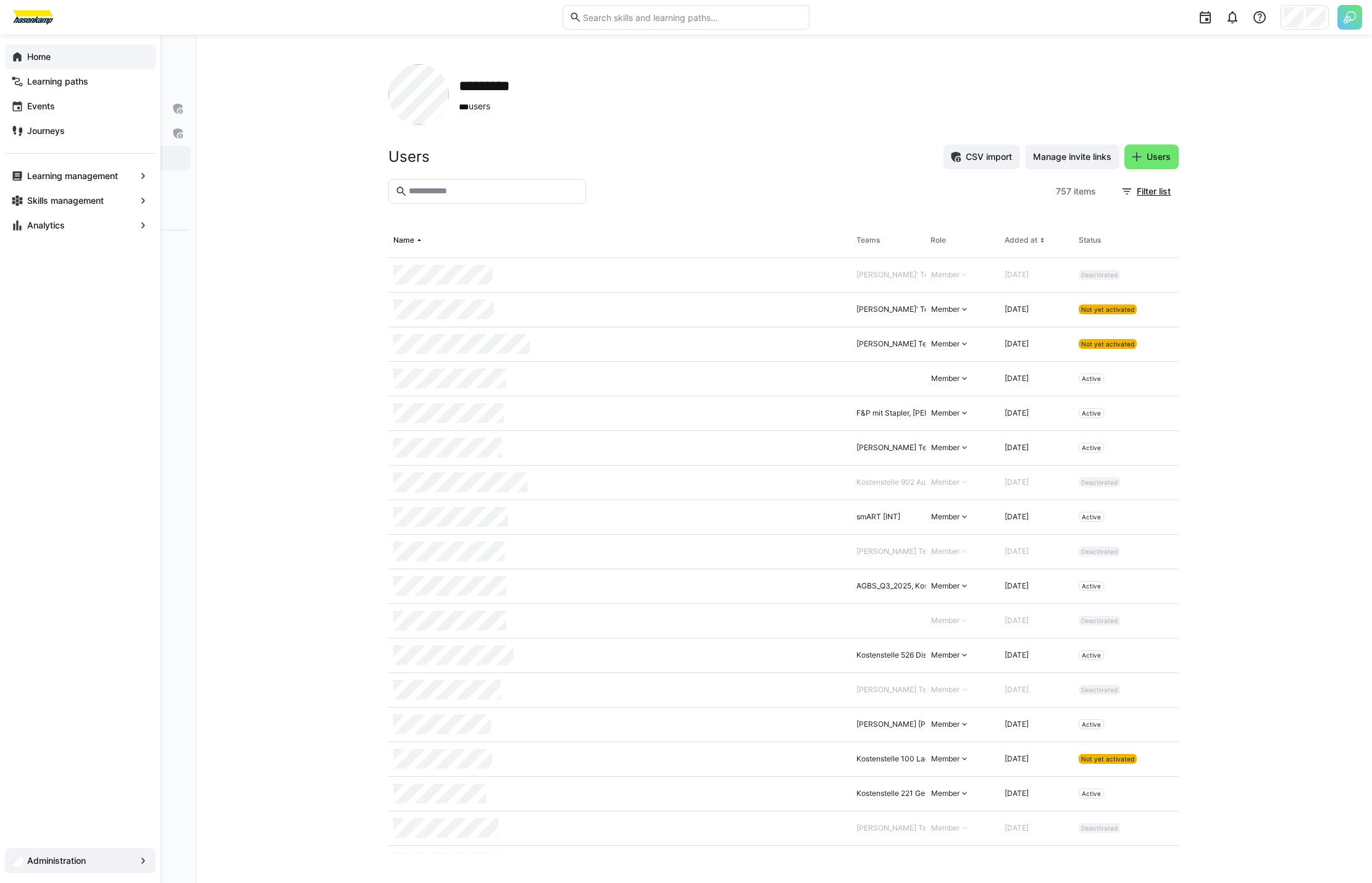
click at [24, 64] on div "Home" at bounding box center [80, 57] width 150 height 25
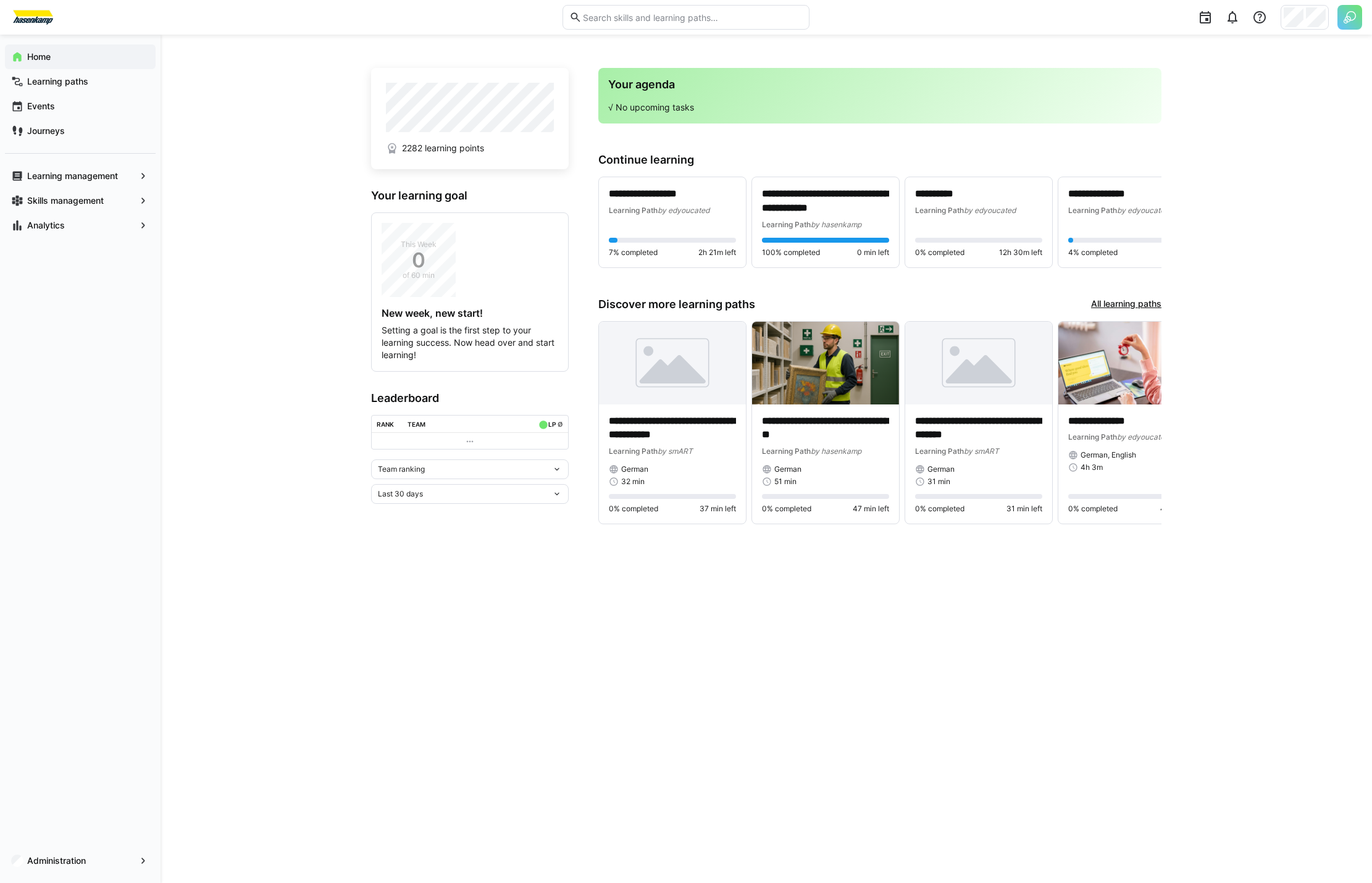
click at [1304, 26] on div at bounding box center [1304, 17] width 48 height 25
click at [1210, 254] on span "Switch organization" at bounding box center [1213, 258] width 80 height 13
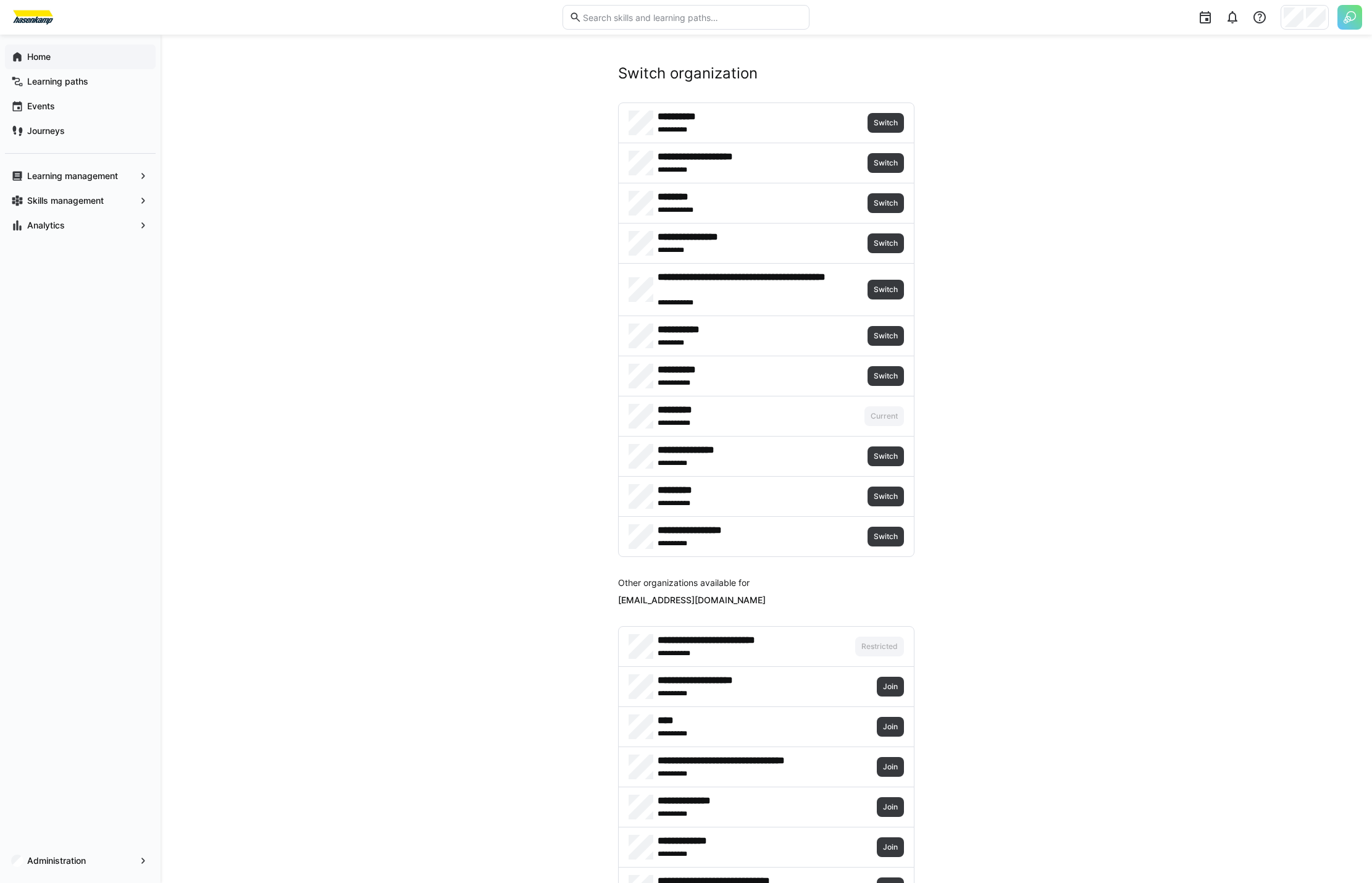
click at [1348, 13] on img at bounding box center [1350, 17] width 25 height 25
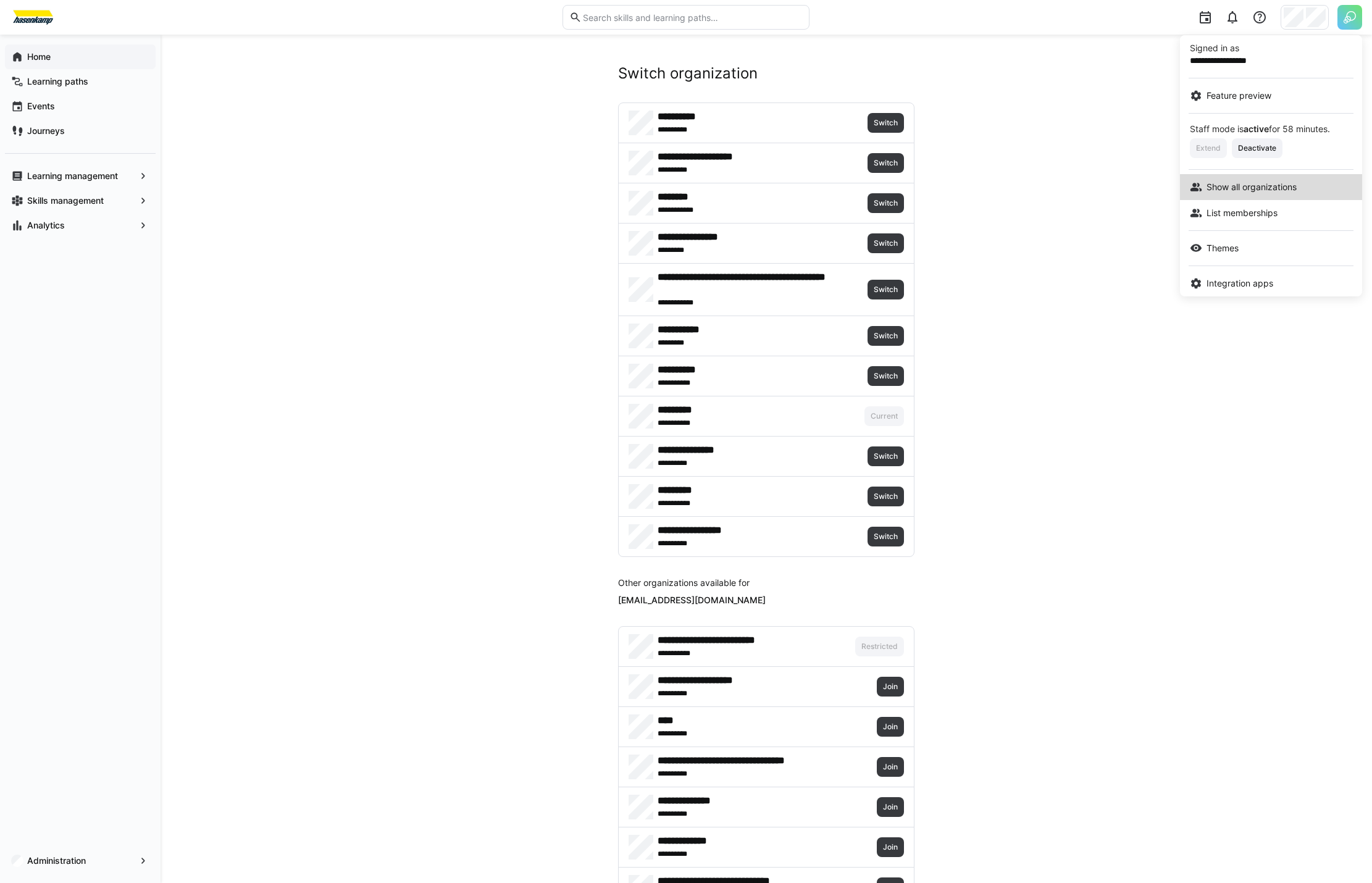
click at [1268, 193] on link "Show all organizations" at bounding box center [1271, 187] width 182 height 26
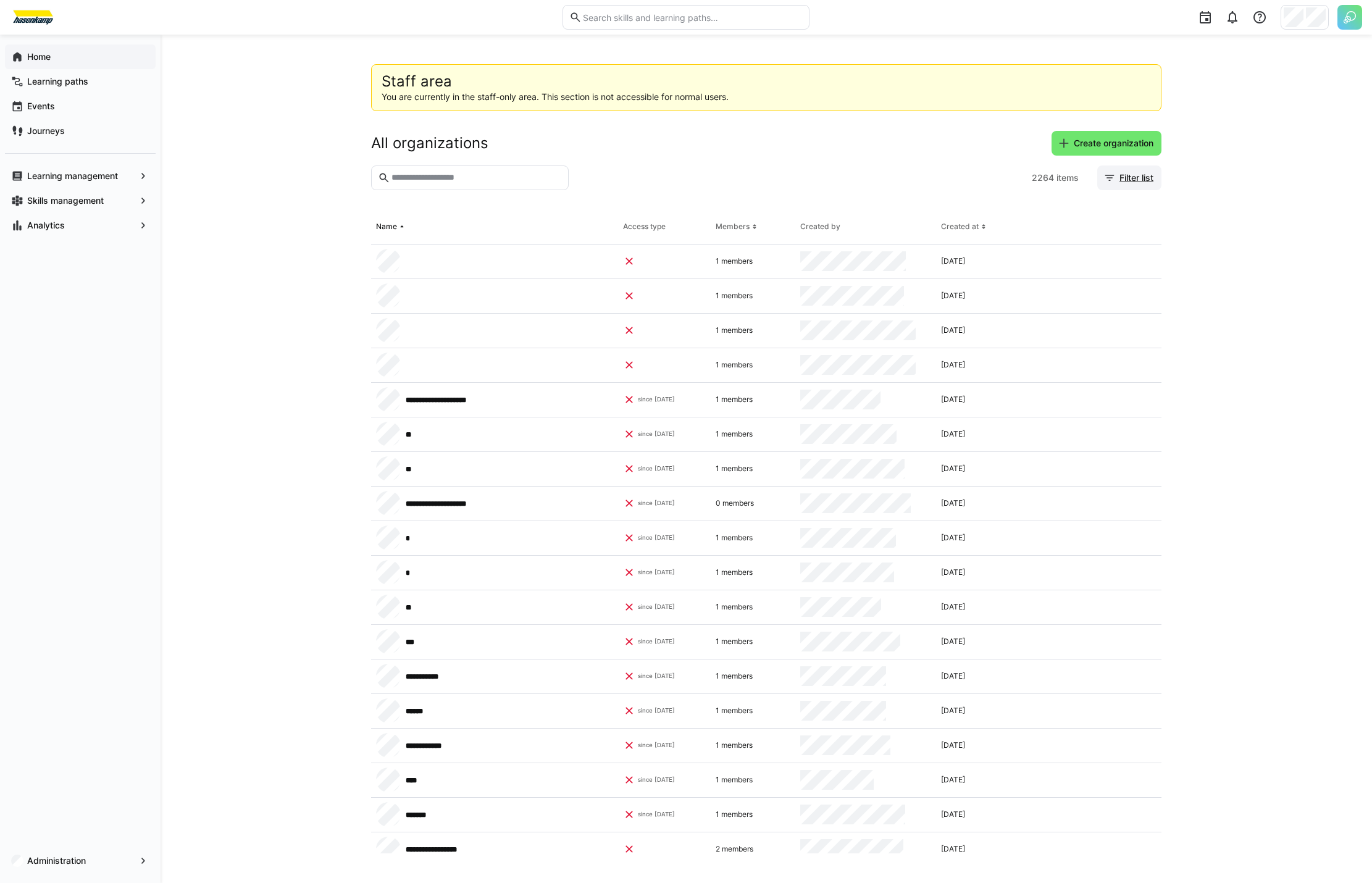
click at [1141, 170] on span "Filter list" at bounding box center [1129, 178] width 64 height 25
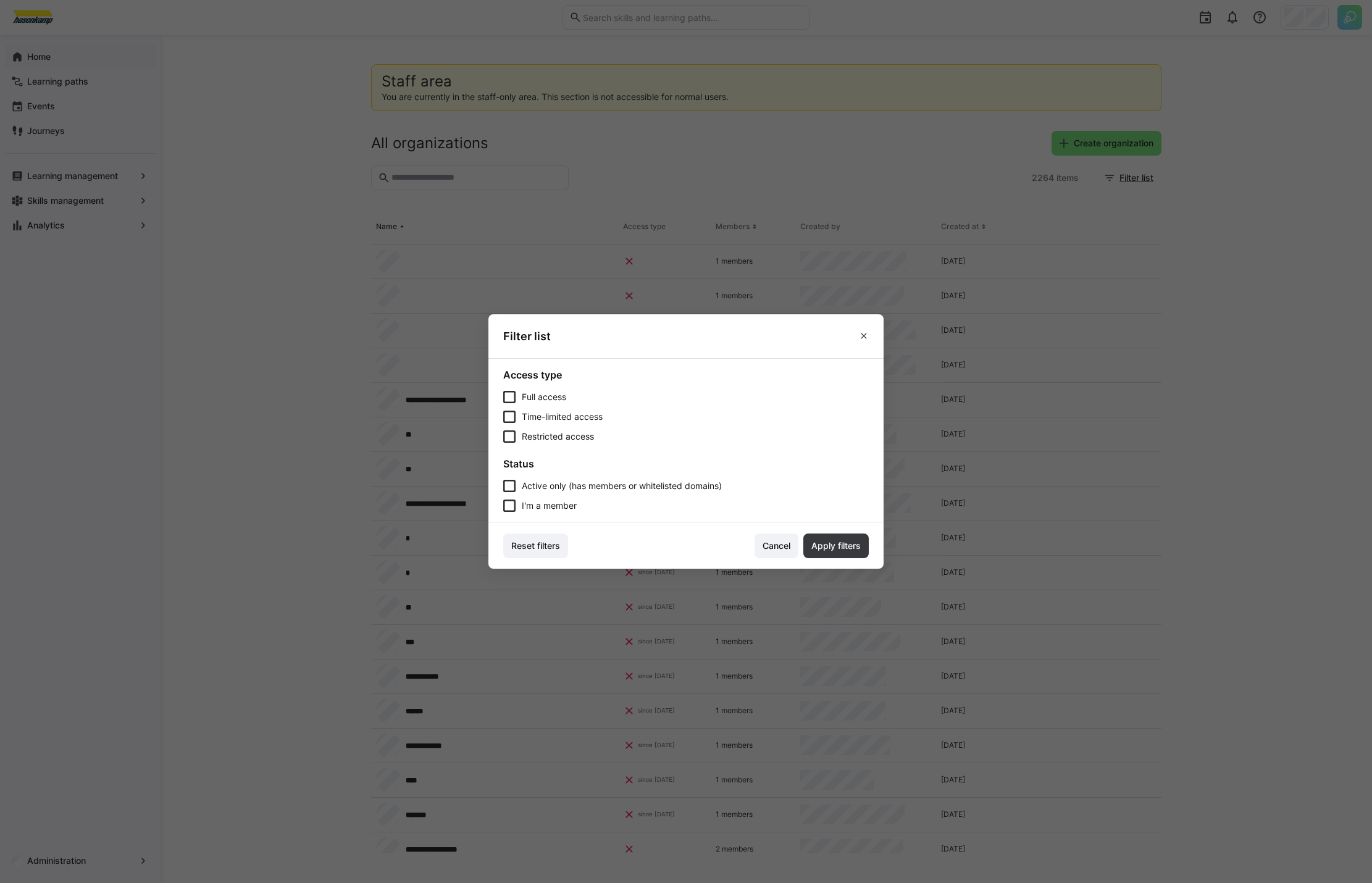
click at [526, 505] on span "I'm a member" at bounding box center [549, 506] width 55 height 13
click at [838, 545] on span "Apply filters" at bounding box center [836, 546] width 53 height 13
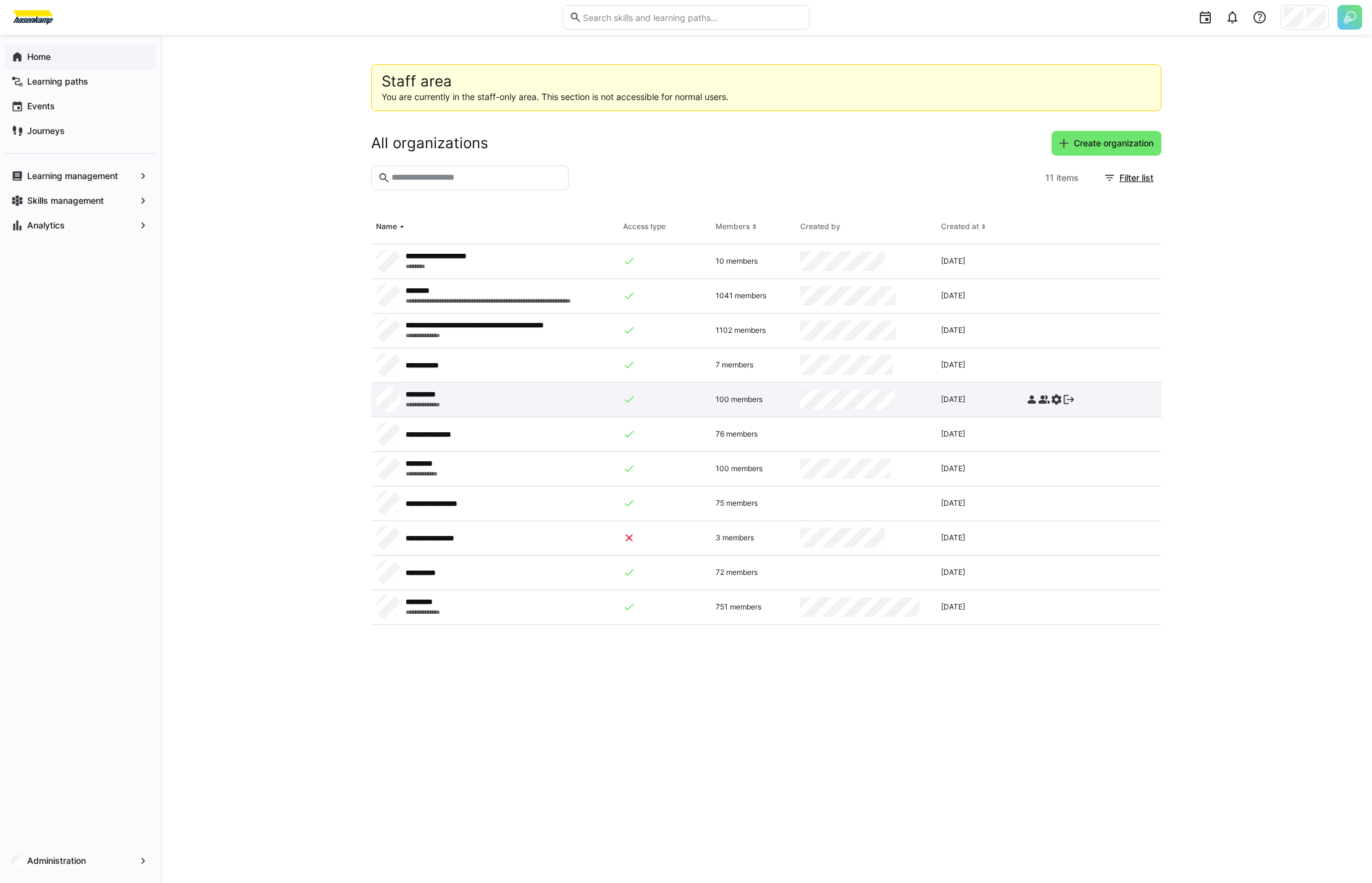
click at [1071, 400] on eds-icon at bounding box center [1069, 400] width 13 height 13
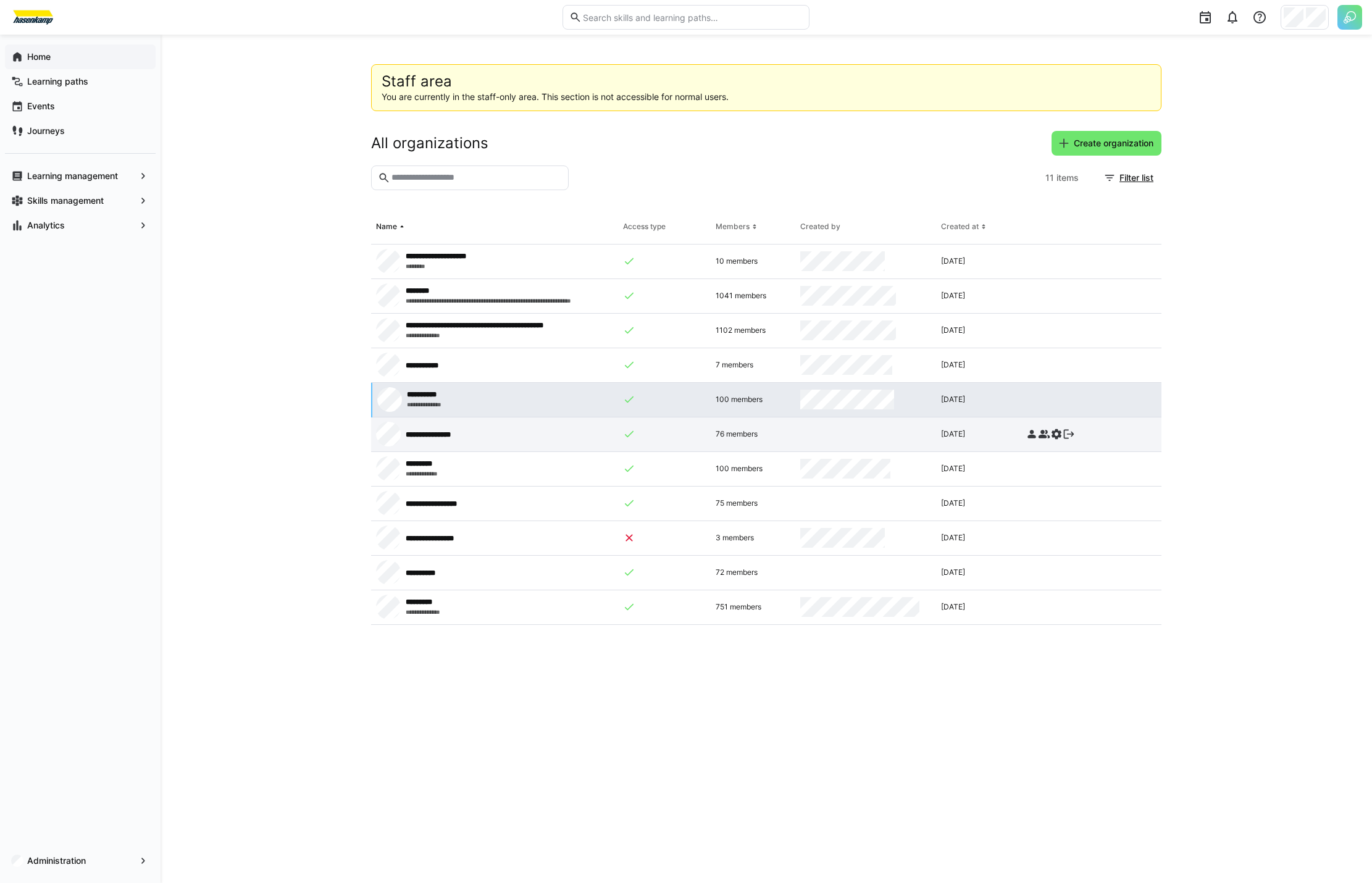
click at [1072, 437] on eds-icon at bounding box center [1069, 434] width 13 height 13
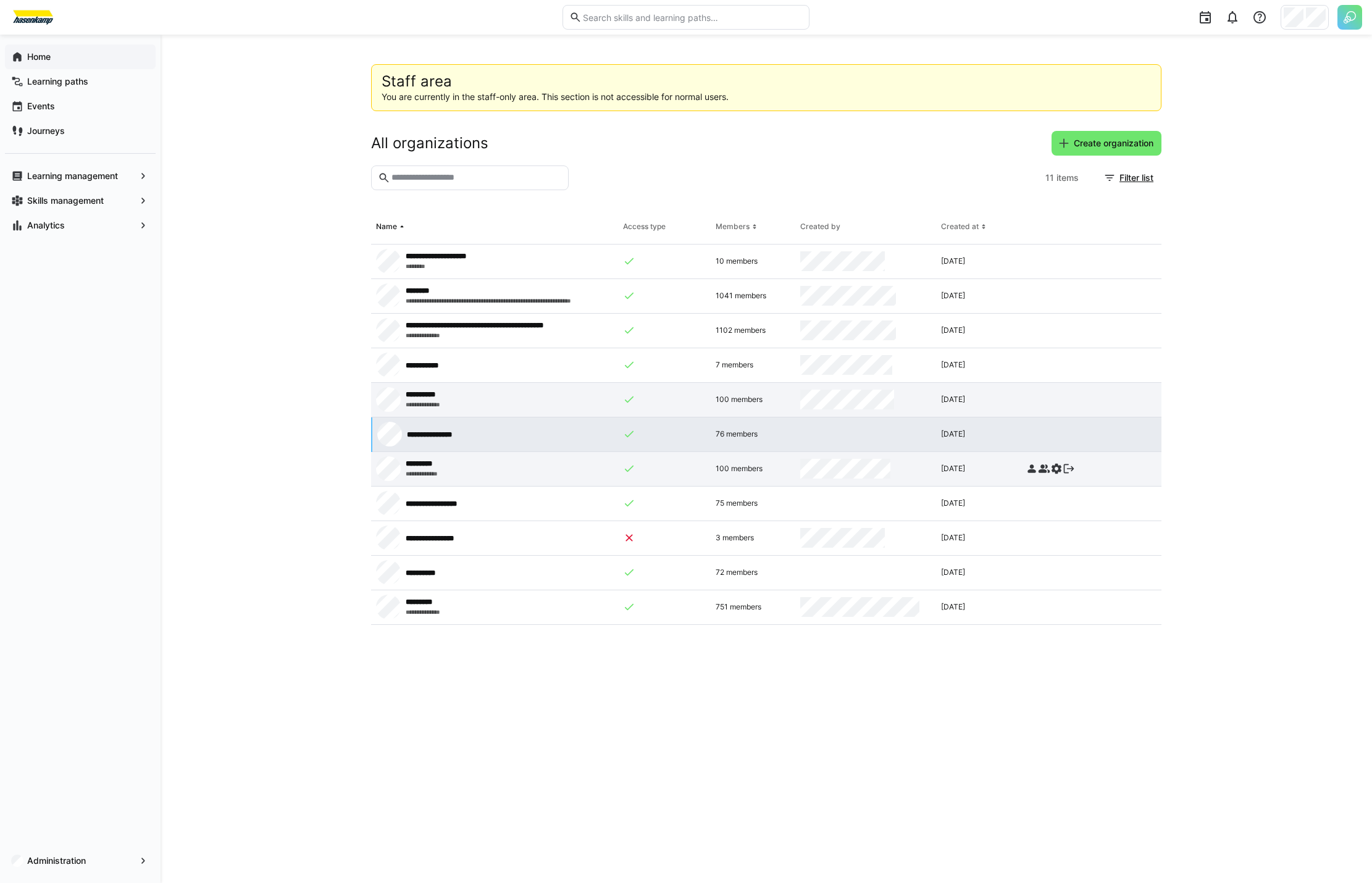
click at [1069, 469] on eds-icon at bounding box center [1069, 469] width 13 height 13
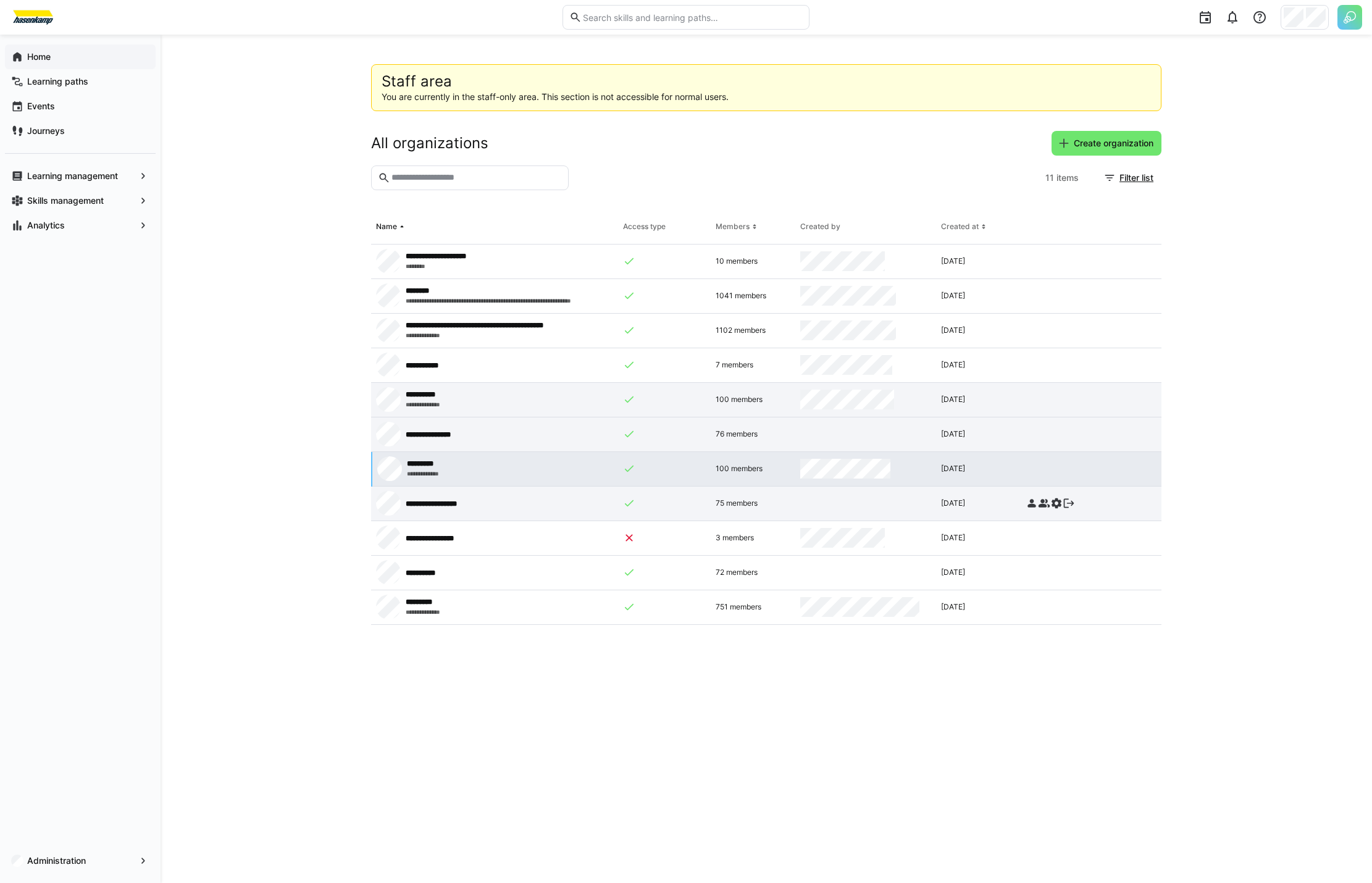
click at [1072, 506] on eds-icon at bounding box center [1069, 503] width 13 height 13
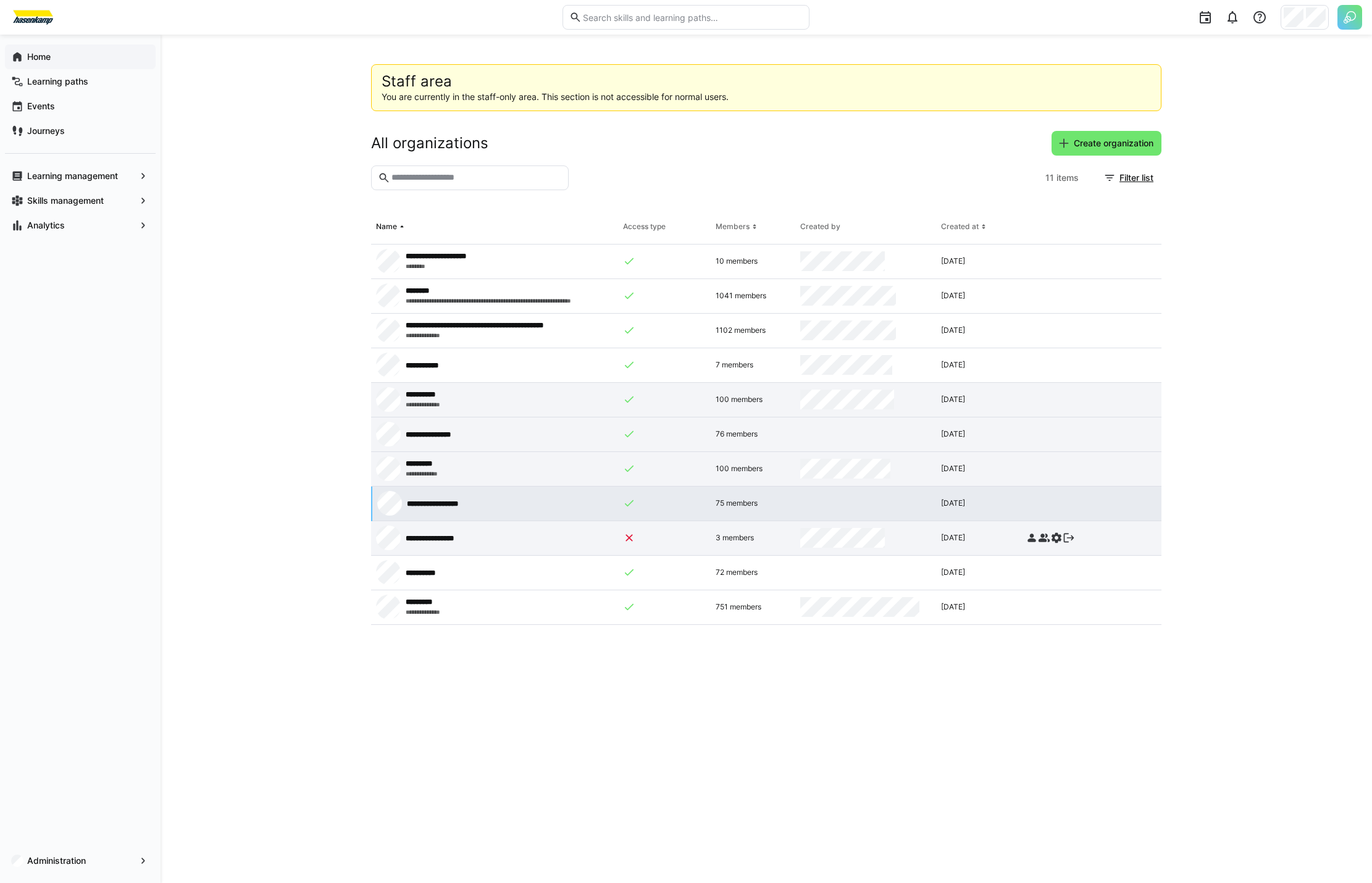
click at [1069, 537] on eds-icon at bounding box center [1069, 538] width 13 height 13
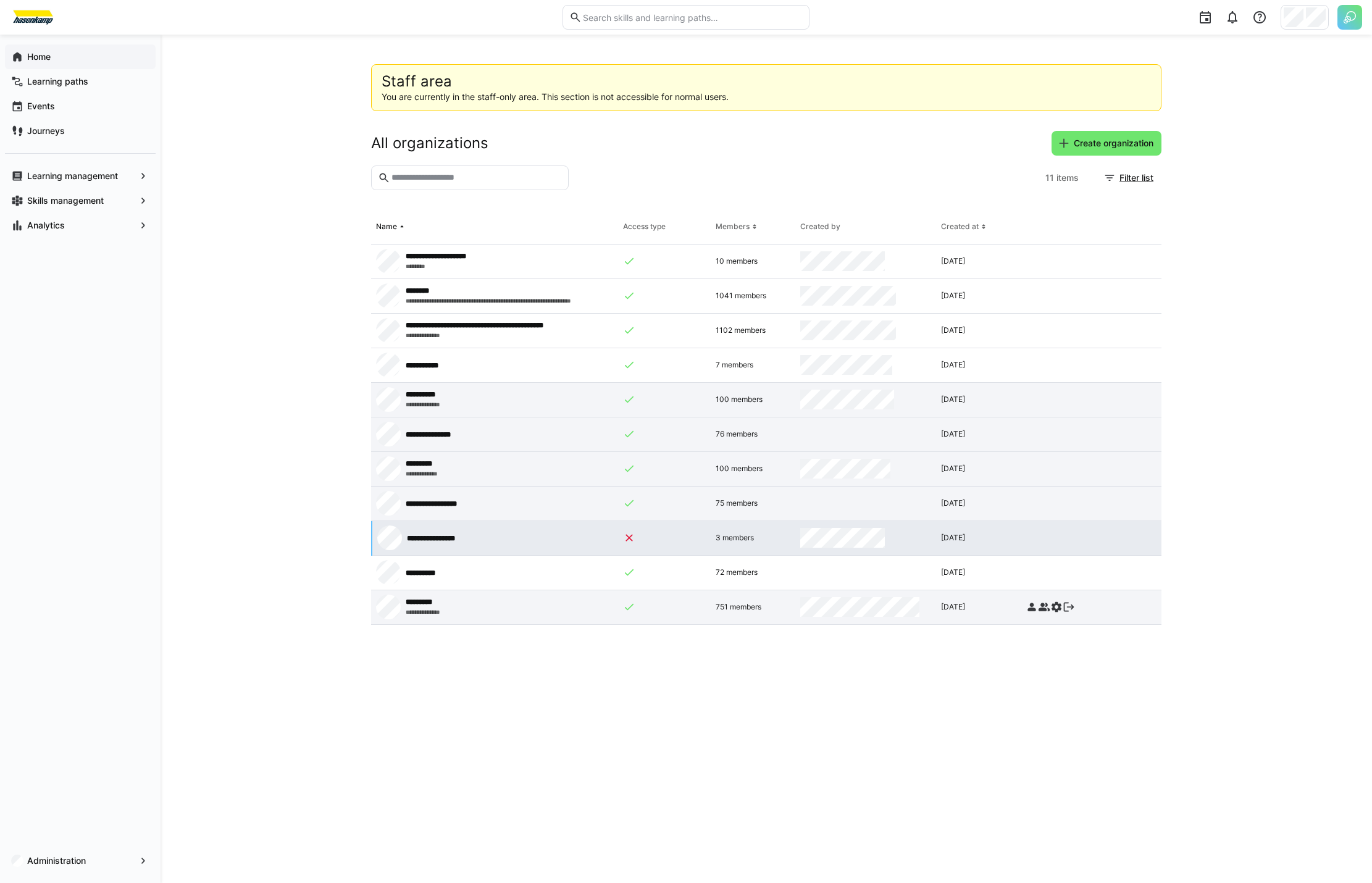
click at [1072, 608] on eds-icon at bounding box center [1069, 607] width 13 height 13
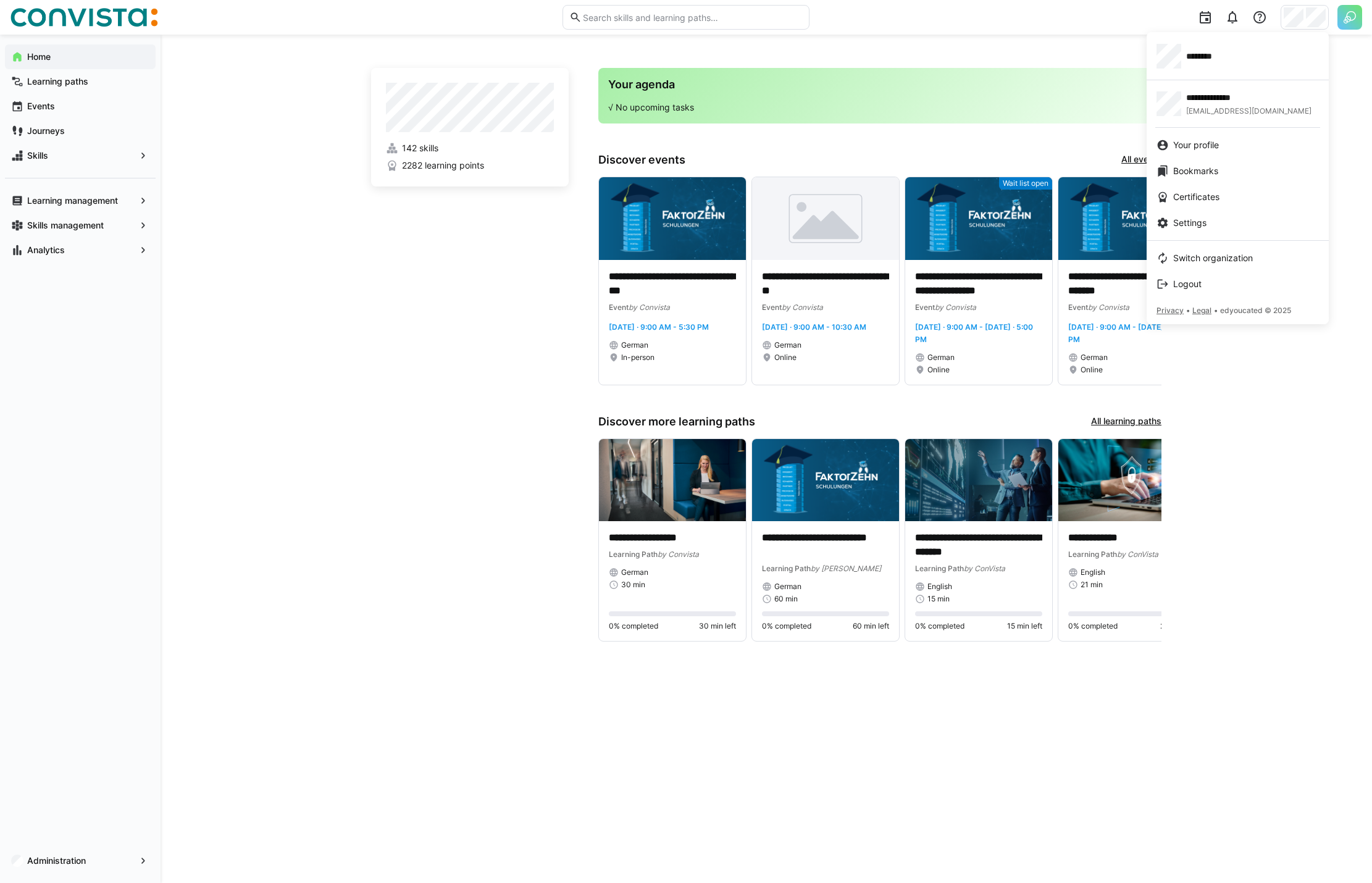
click at [1355, 24] on div at bounding box center [686, 441] width 1372 height 883
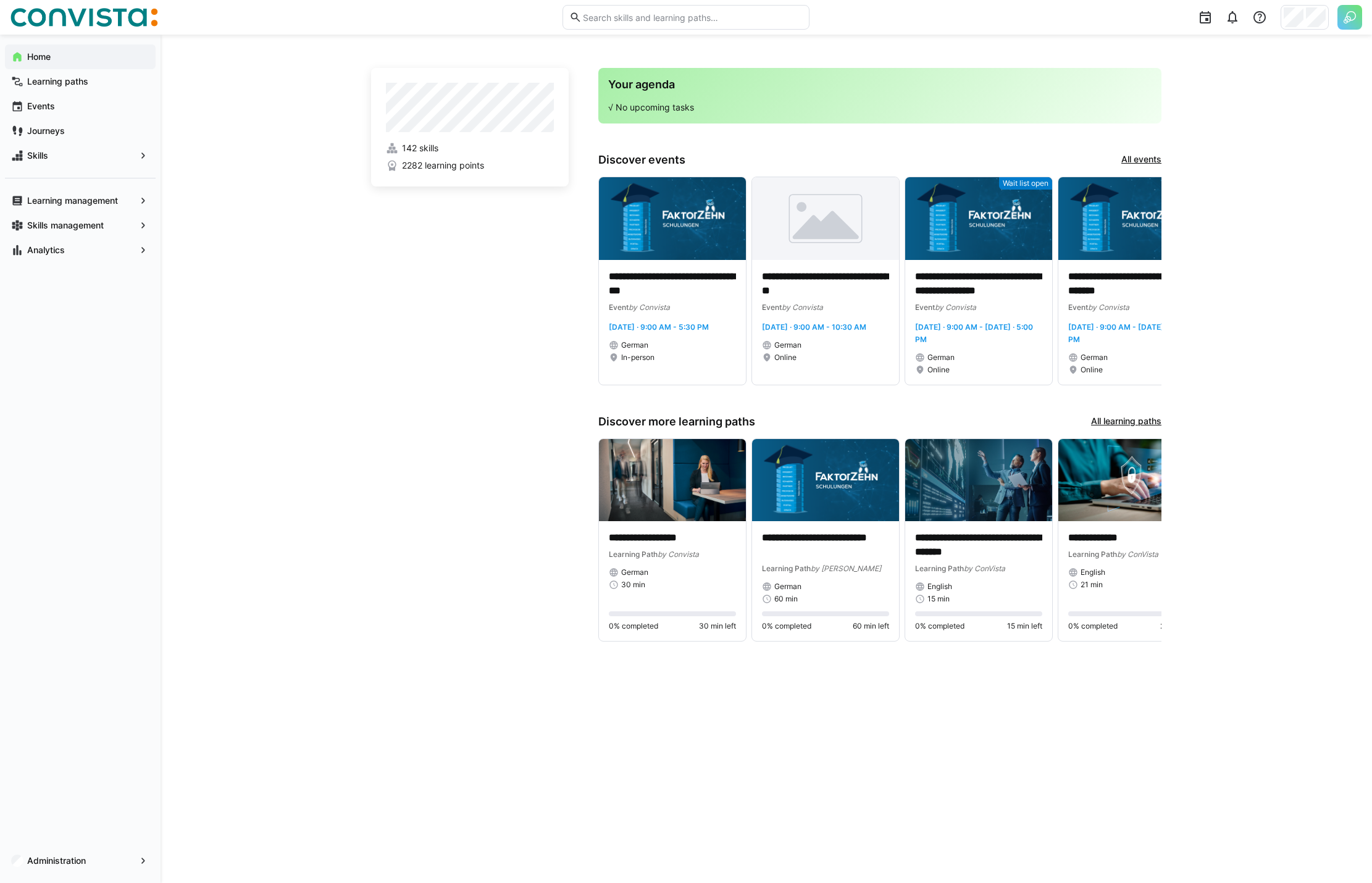
click at [1355, 24] on img at bounding box center [1350, 17] width 25 height 25
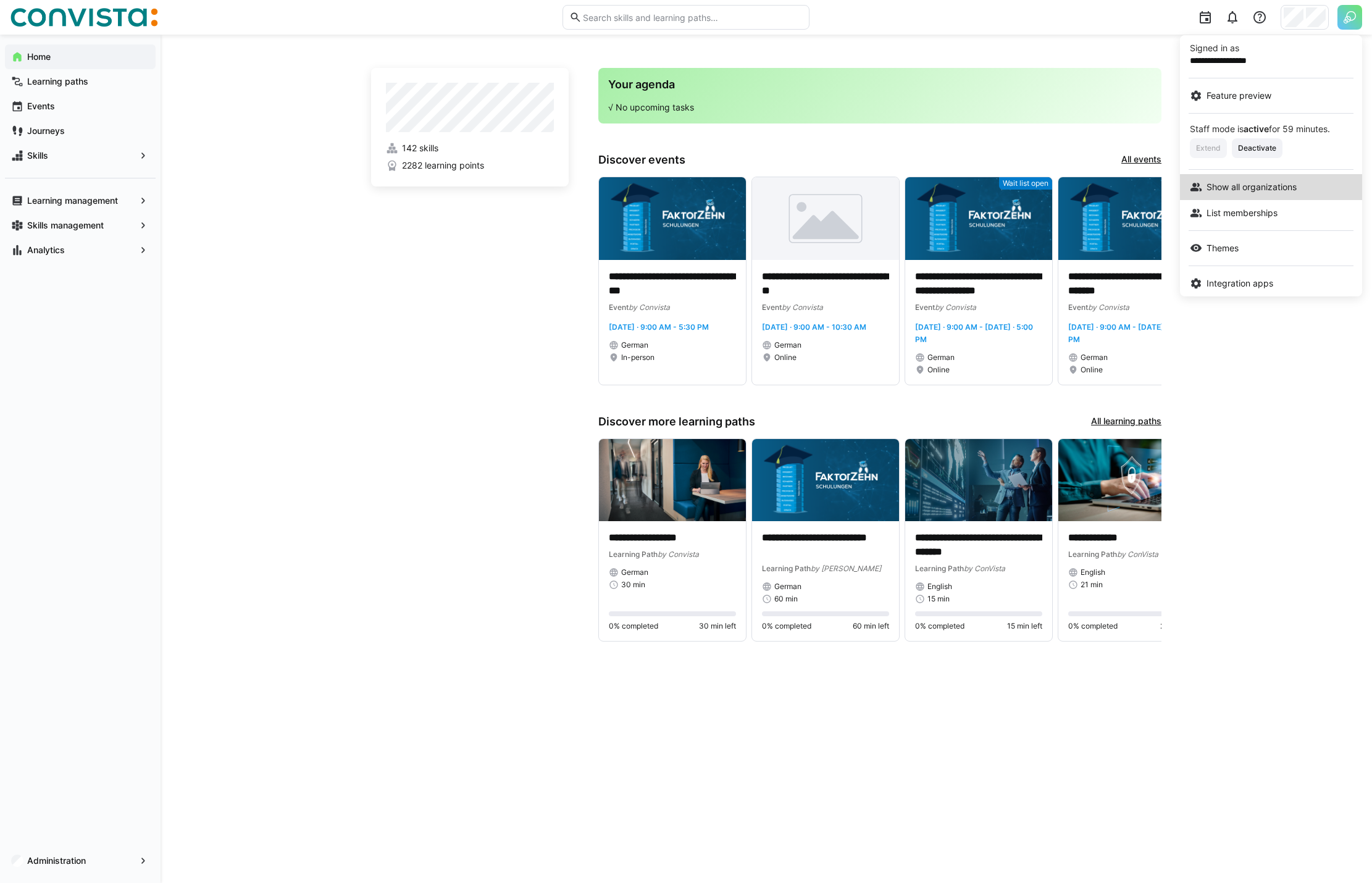
click at [1283, 189] on span "Show all organizations" at bounding box center [1251, 187] width 90 height 13
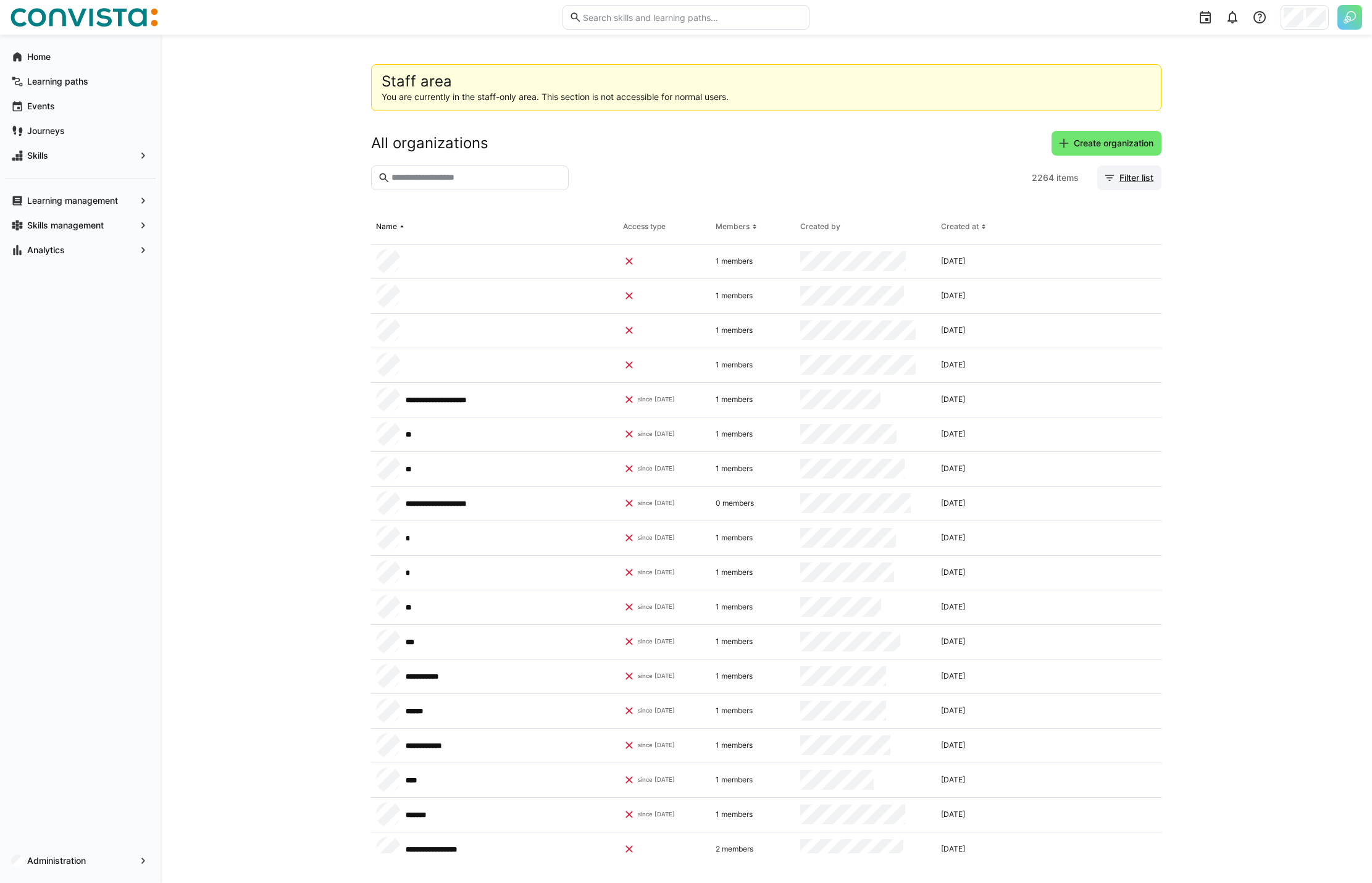
click at [1139, 172] on span "Filter list" at bounding box center [1136, 178] width 37 height 13
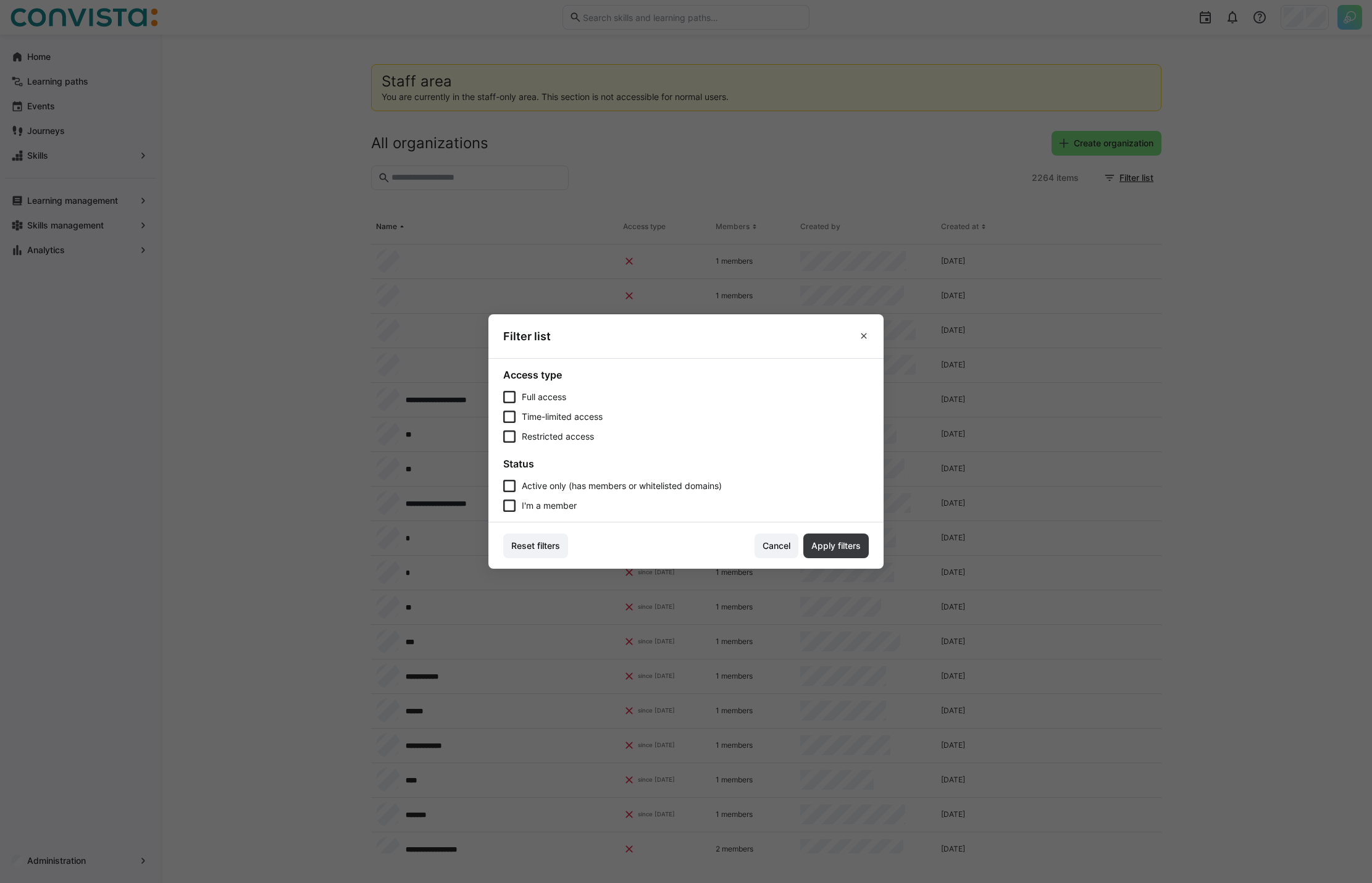
click at [566, 492] on span "Active only (has members or whitelisted domains)" at bounding box center [621, 486] width 200 height 13
click at [549, 506] on span "I'm a member" at bounding box center [549, 506] width 55 height 13
click at [579, 487] on span "Active only (has members or whitelisted domains)" at bounding box center [627, 486] width 213 height 13
click at [835, 542] on span "Apply filters" at bounding box center [836, 546] width 53 height 13
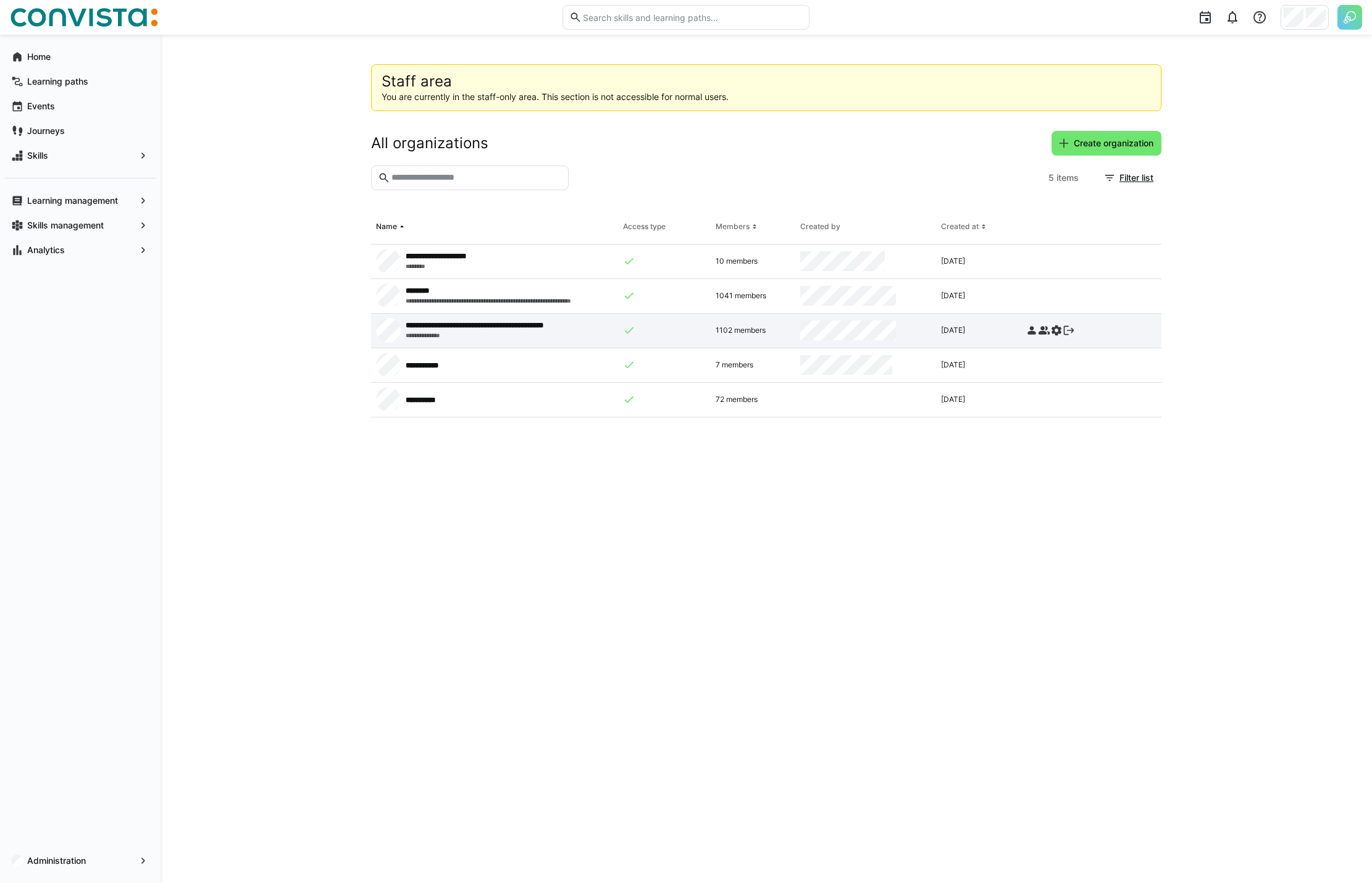
click at [1068, 329] on eds-icon at bounding box center [1069, 330] width 13 height 13
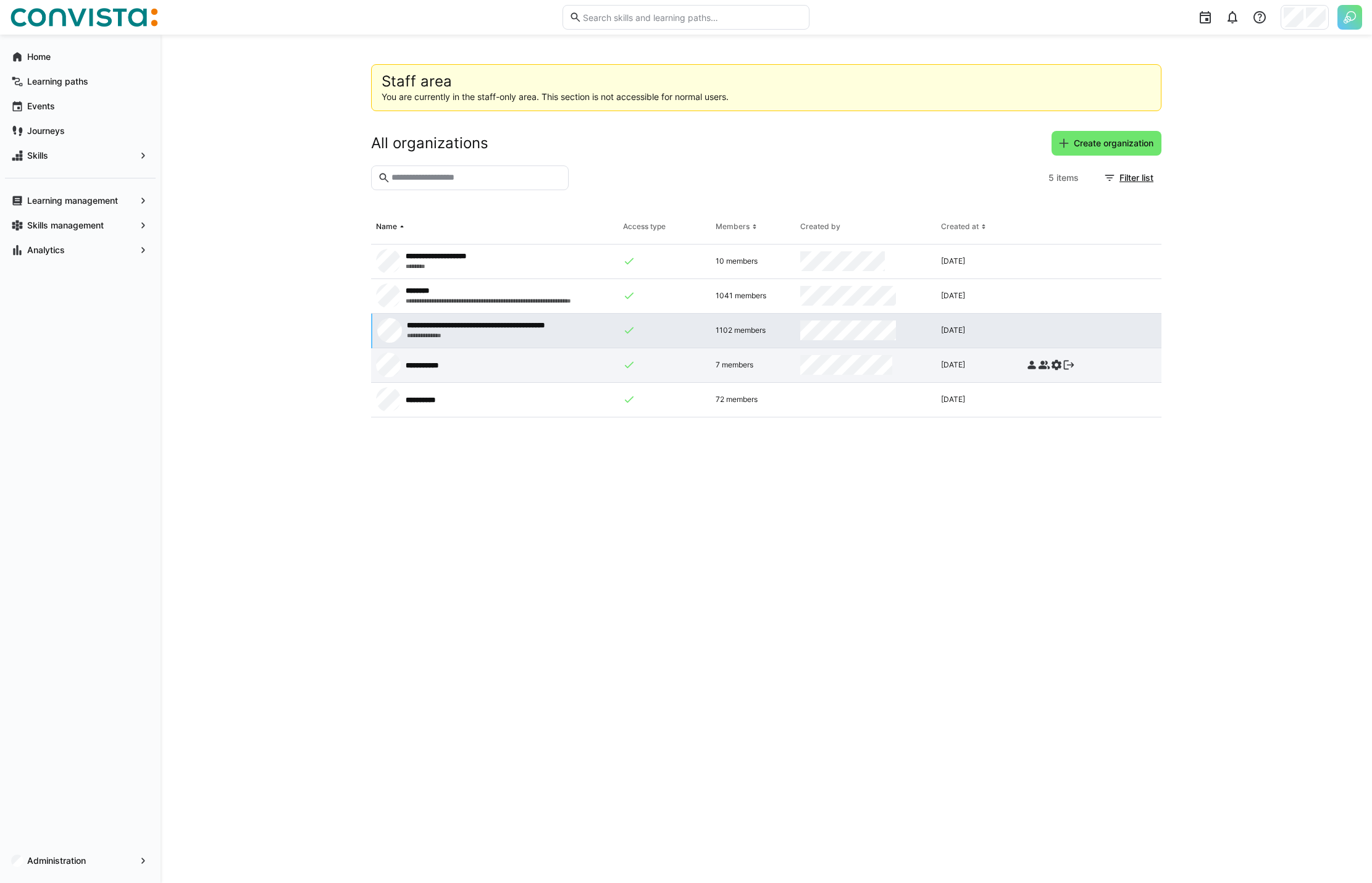
click at [1069, 361] on eds-icon at bounding box center [1069, 365] width 13 height 13
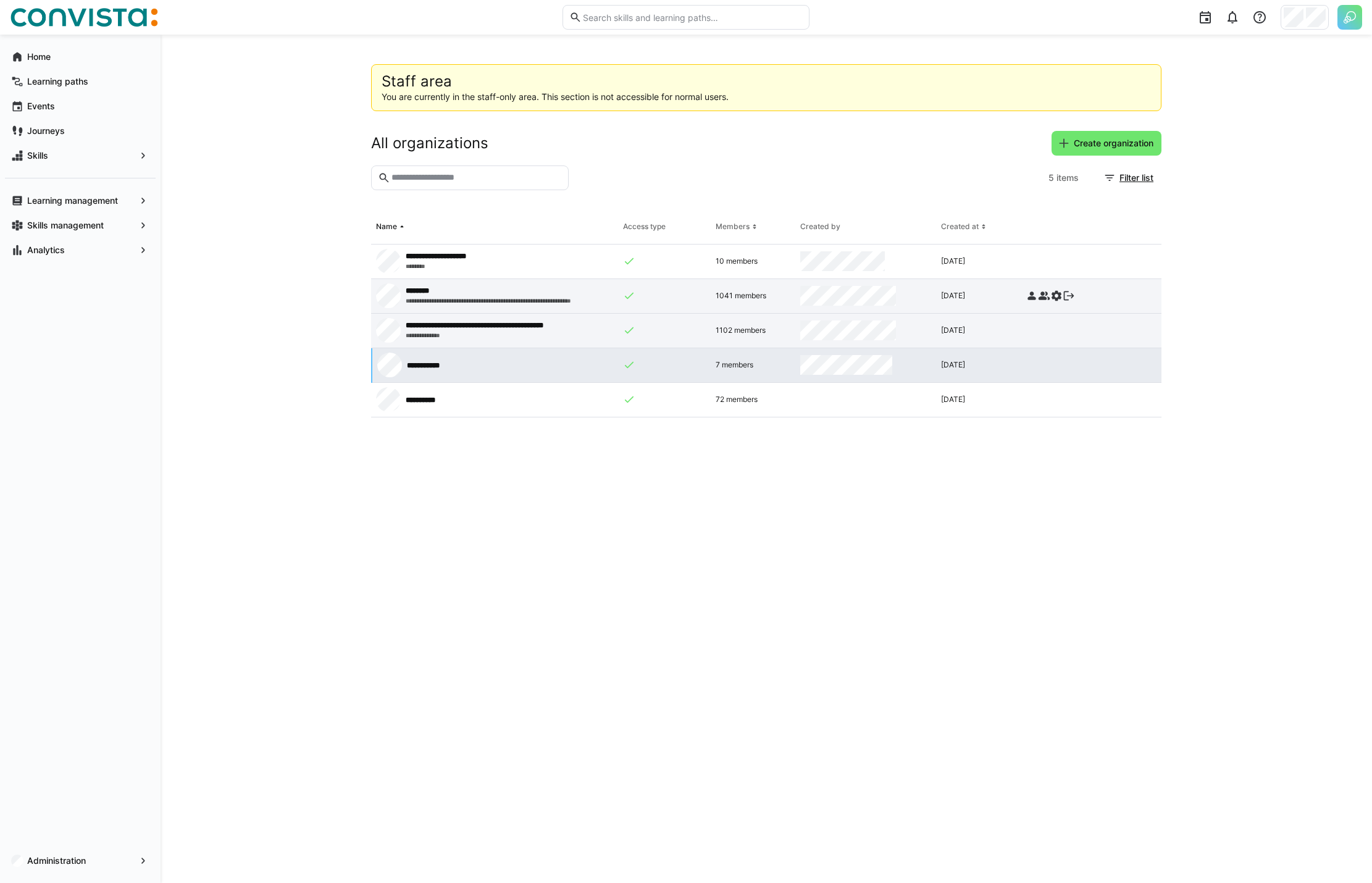
click at [1065, 294] on eds-icon at bounding box center [1069, 296] width 13 height 13
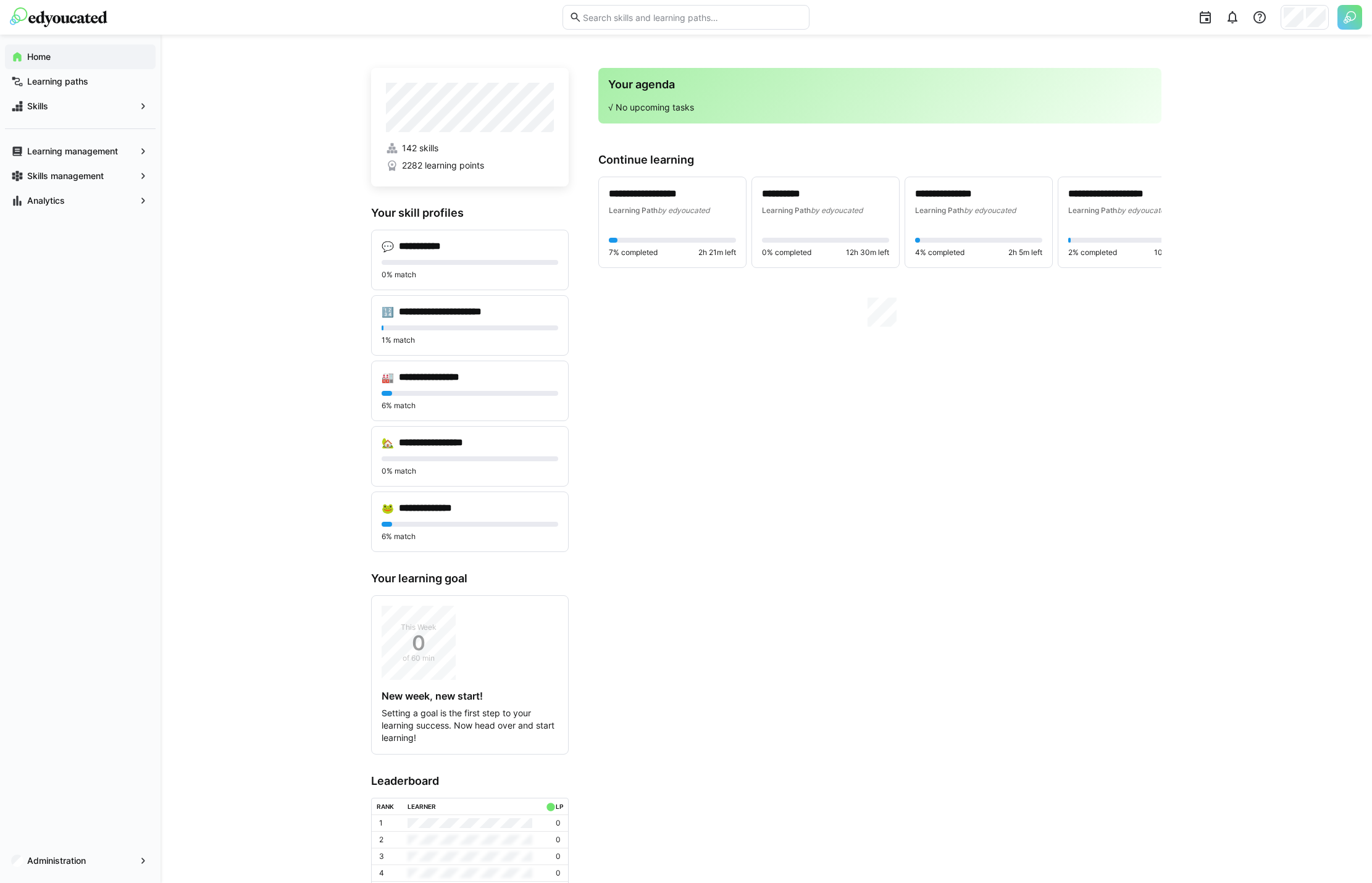
click at [1304, 27] on div at bounding box center [1304, 17] width 48 height 25
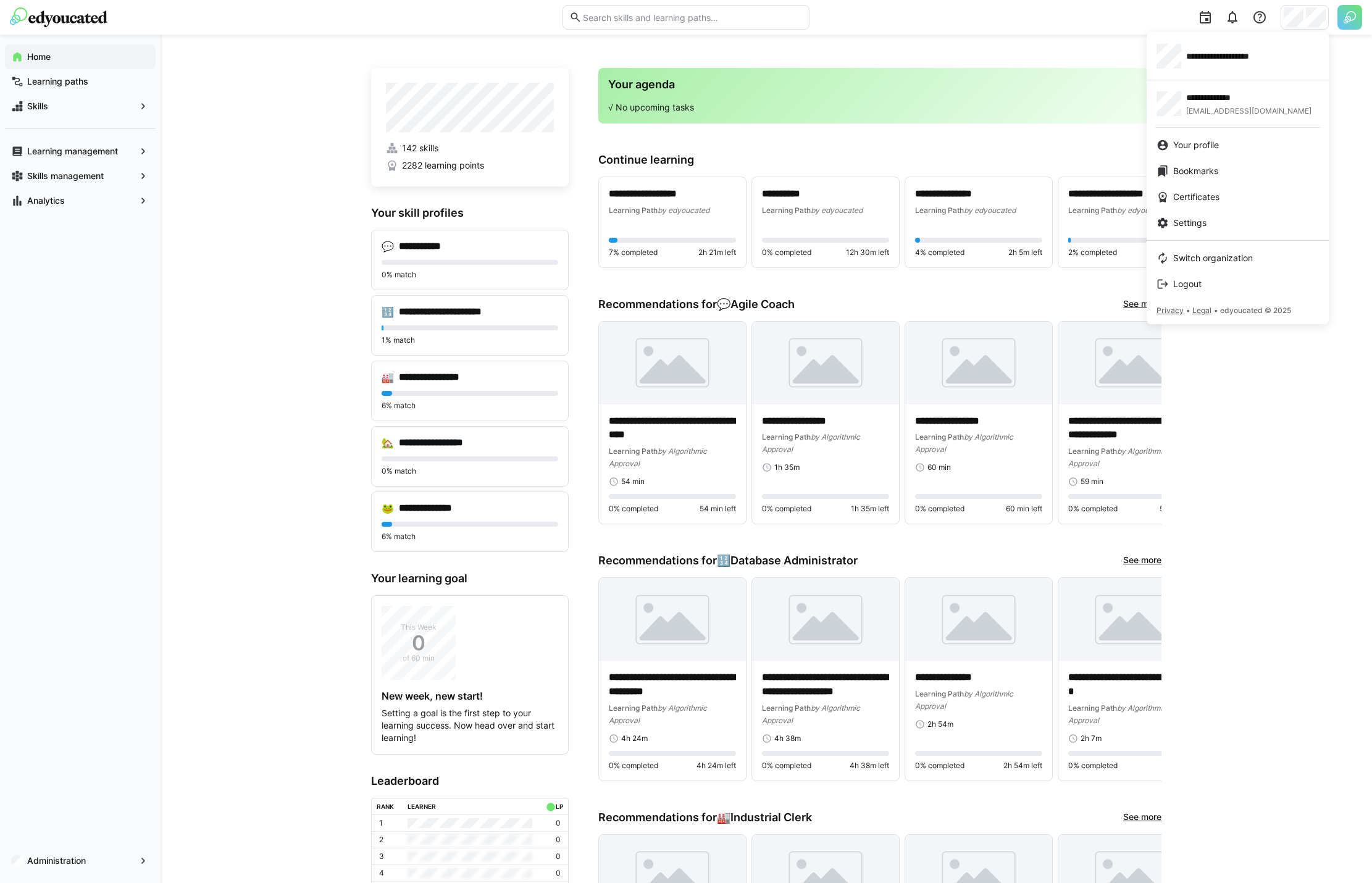
click at [1309, 18] on div at bounding box center [686, 441] width 1372 height 883
click at [70, 21] on div at bounding box center [686, 441] width 1372 height 883
click at [95, 25] on img at bounding box center [58, 17] width 98 height 20
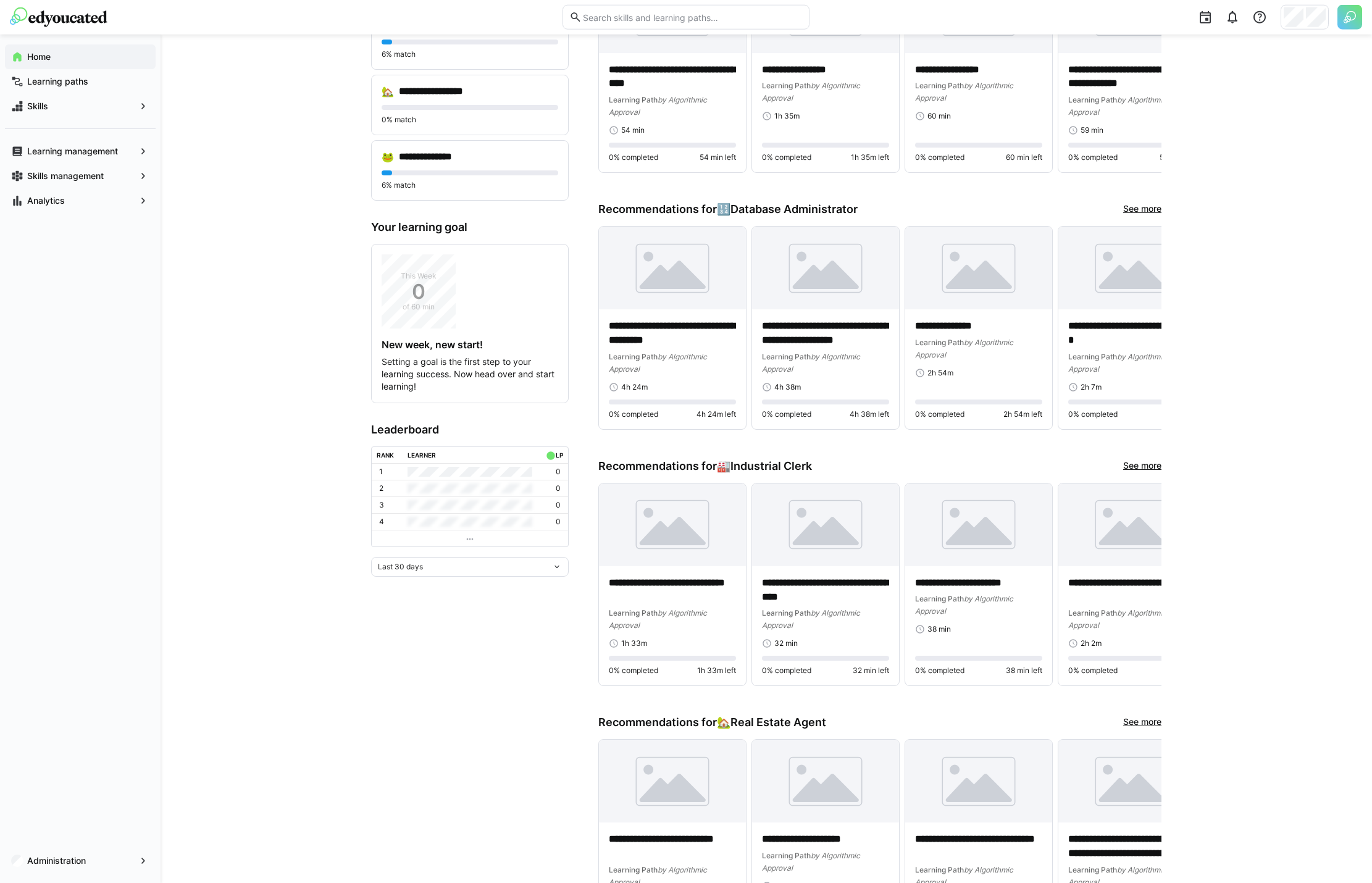
scroll to position [352, 0]
click at [78, 98] on div "Skills" at bounding box center [80, 106] width 150 height 25
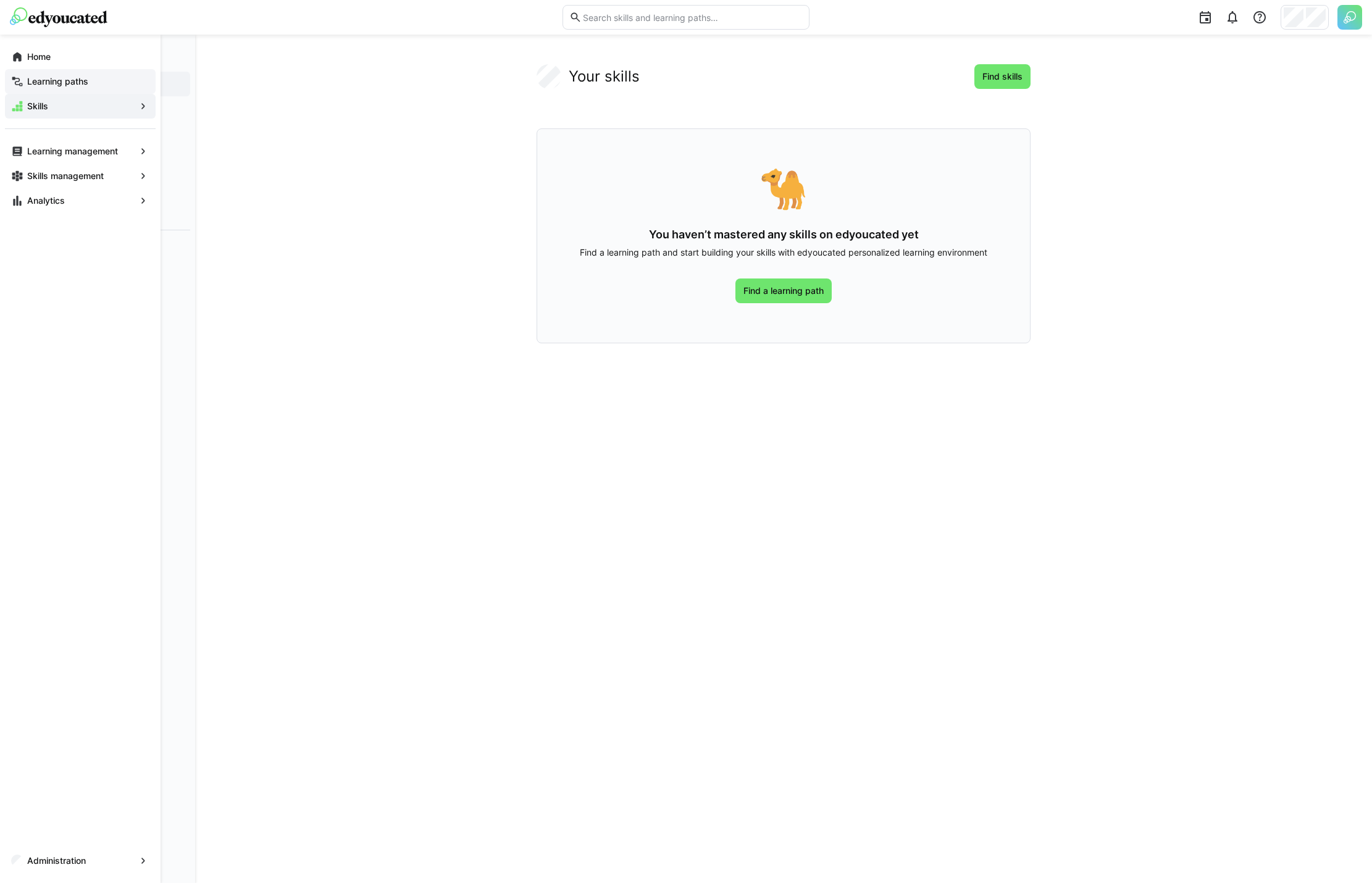
click at [86, 88] on div "Learning paths" at bounding box center [80, 81] width 150 height 25
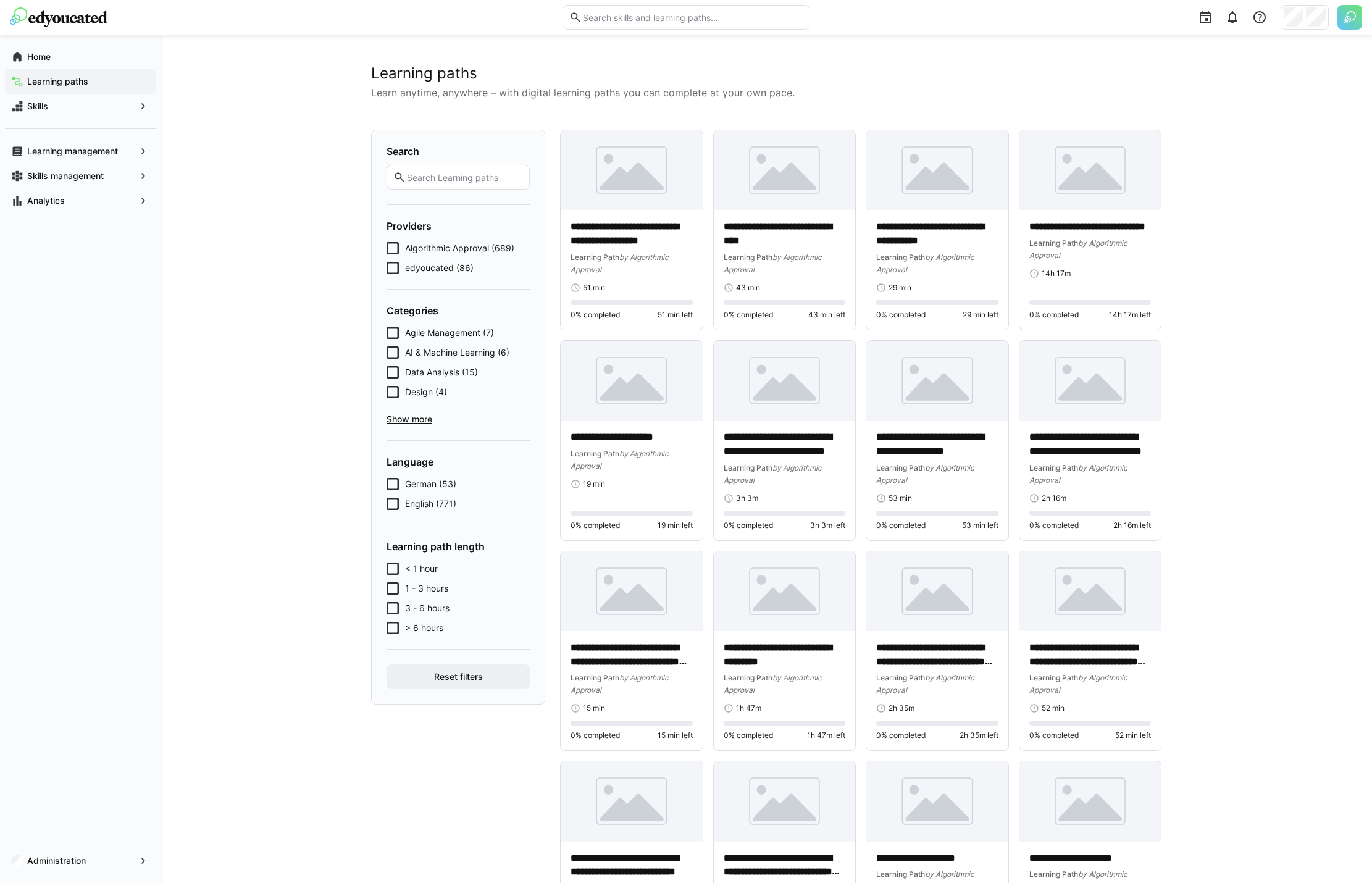
click at [100, 57] on span "Home" at bounding box center [88, 57] width 124 height 13
